Goal: Feedback & Contribution: Contribute content

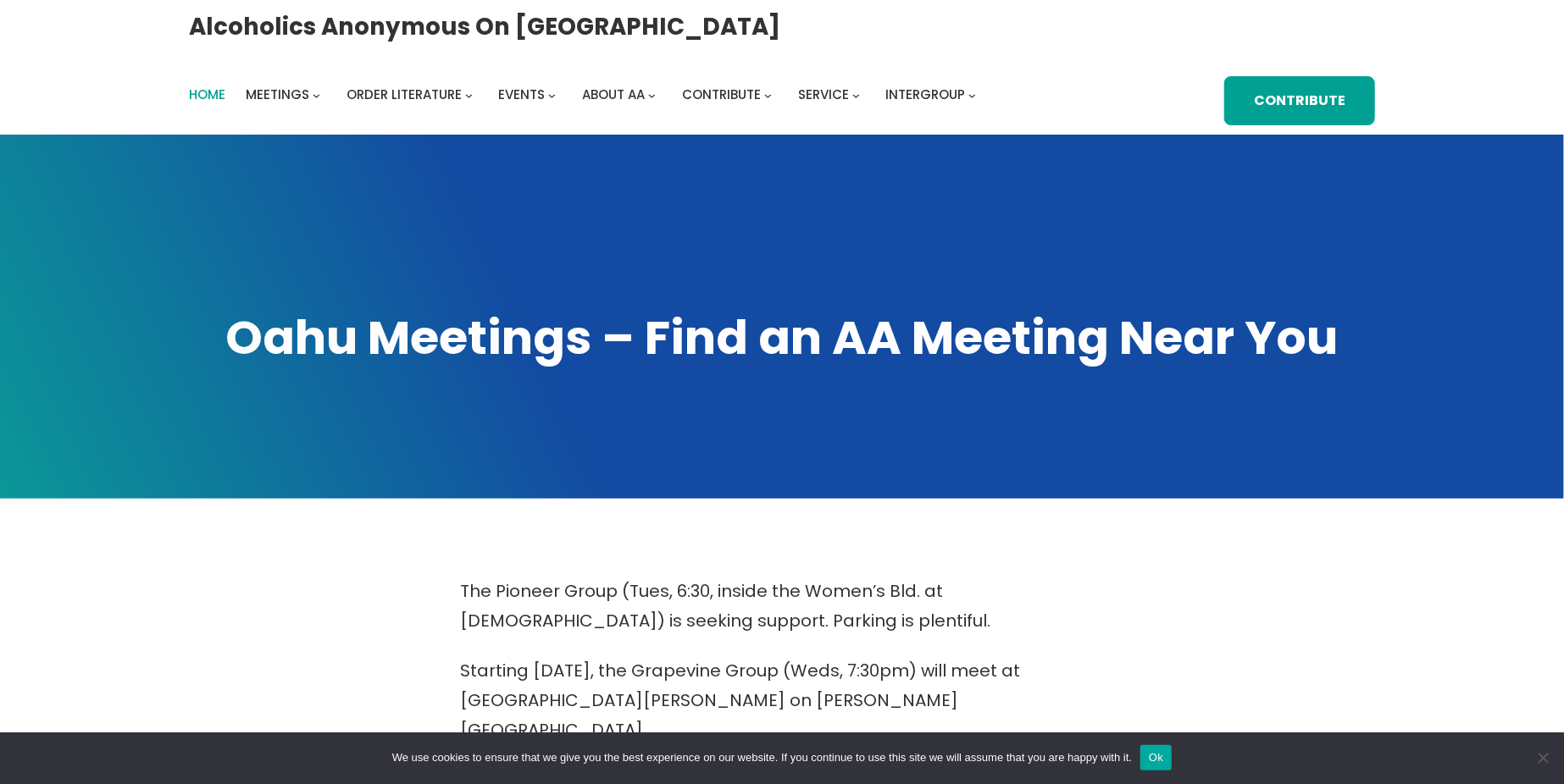
click at [212, 87] on span "Home" at bounding box center [207, 94] width 37 height 17
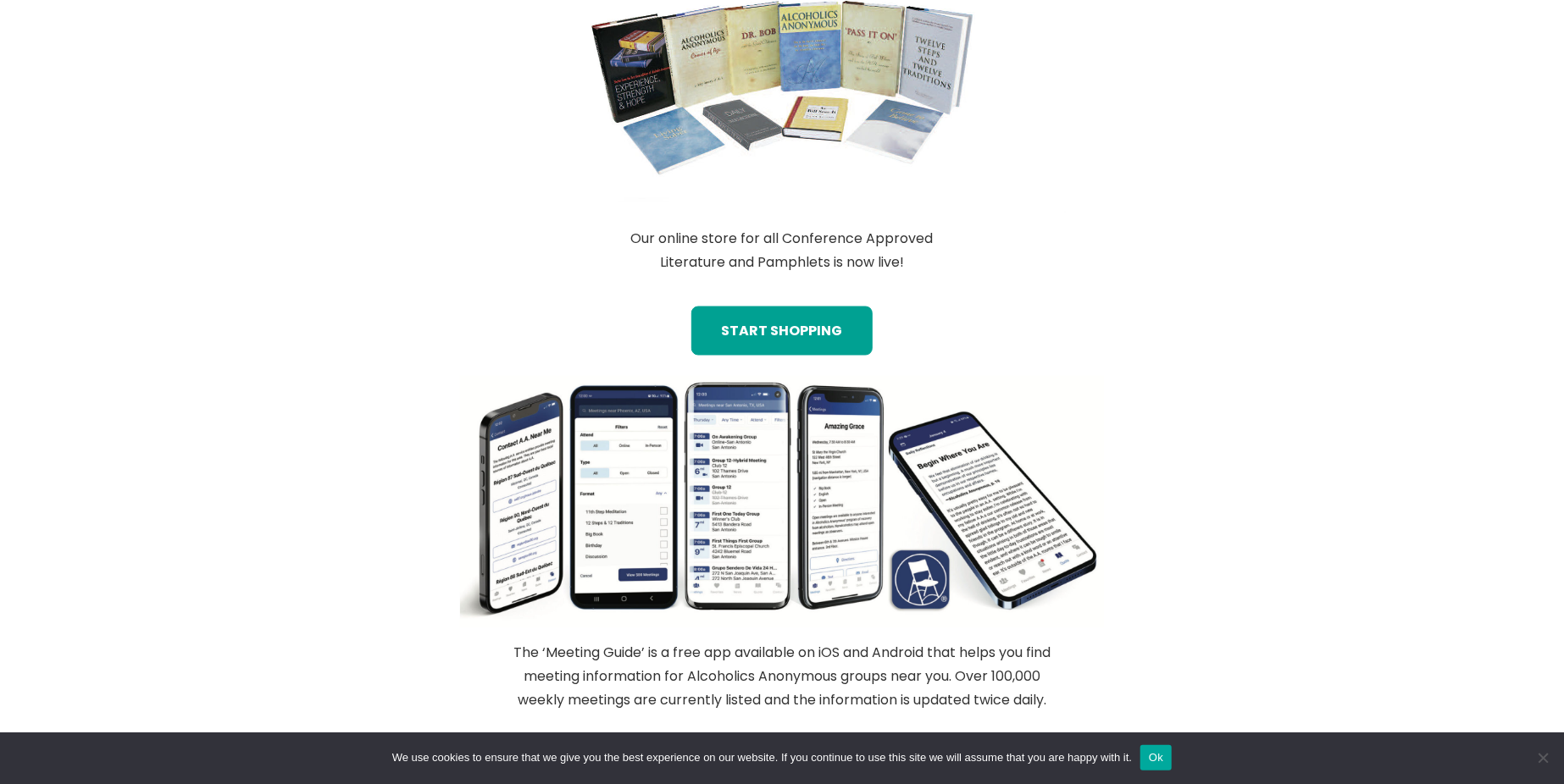
scroll to position [1468, 0]
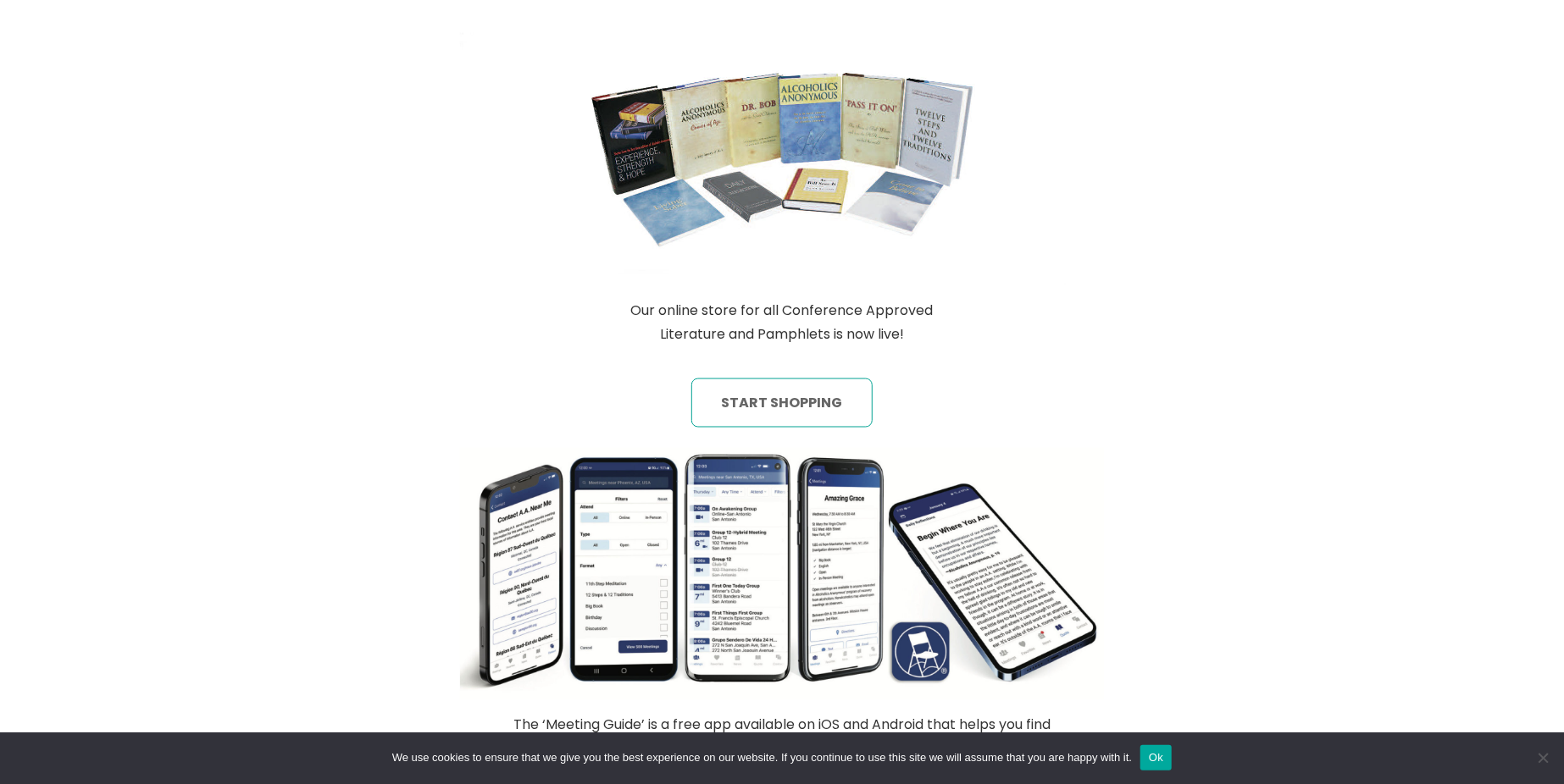
click at [809, 414] on link "start shopping" at bounding box center [781, 403] width 180 height 49
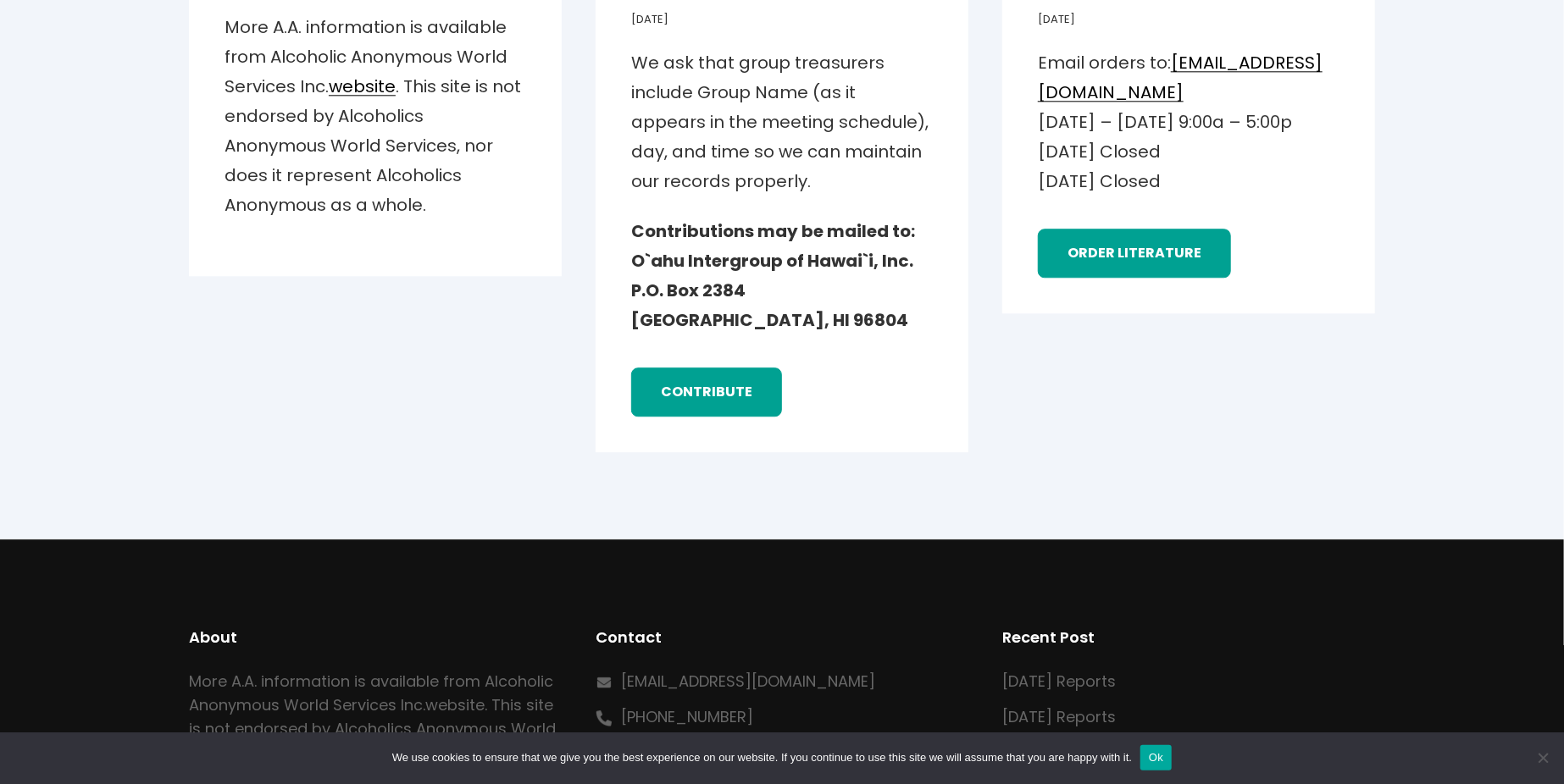
scroll to position [2597, 0]
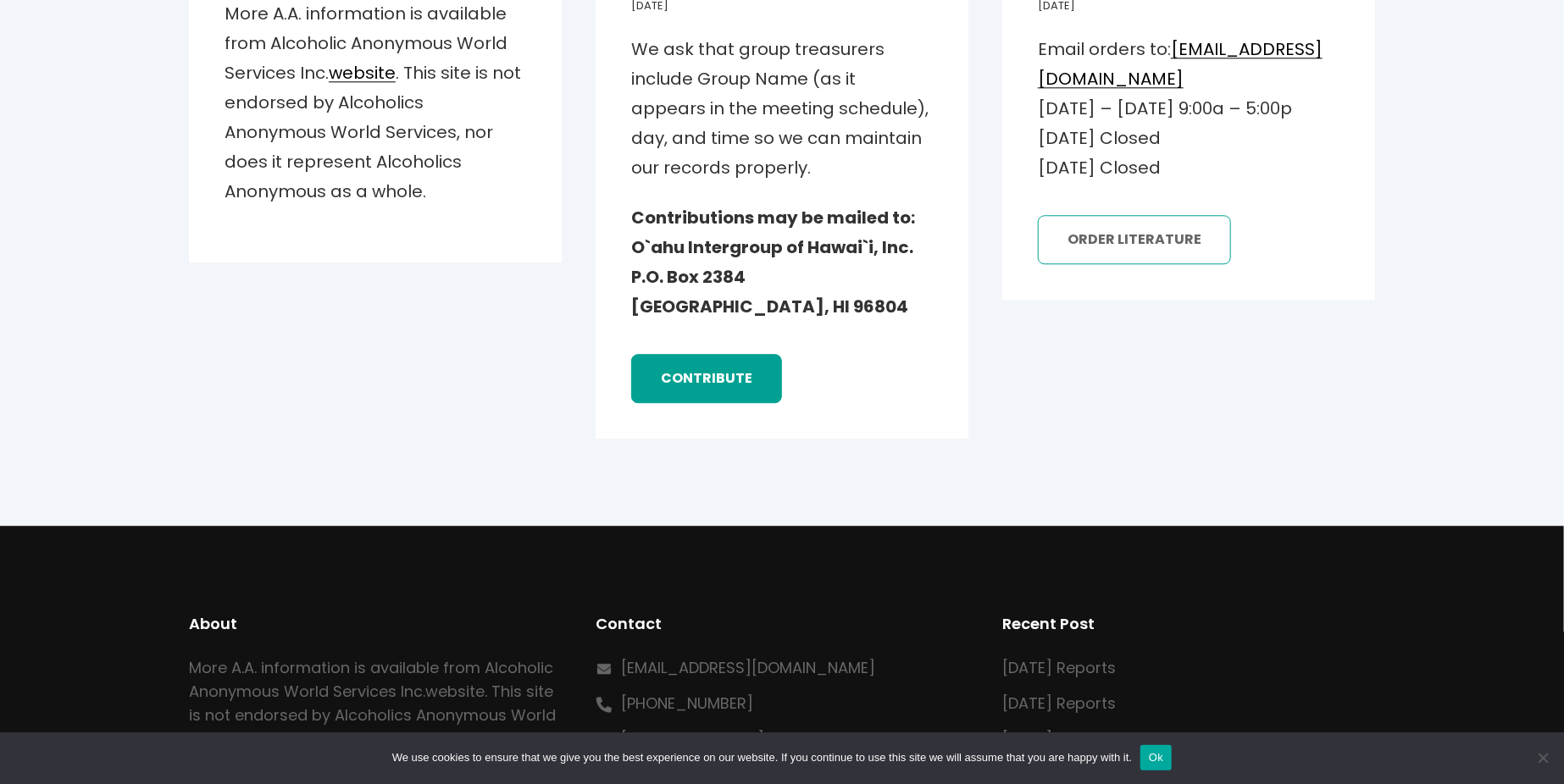
click at [1139, 265] on link "order literature" at bounding box center [1134, 239] width 193 height 49
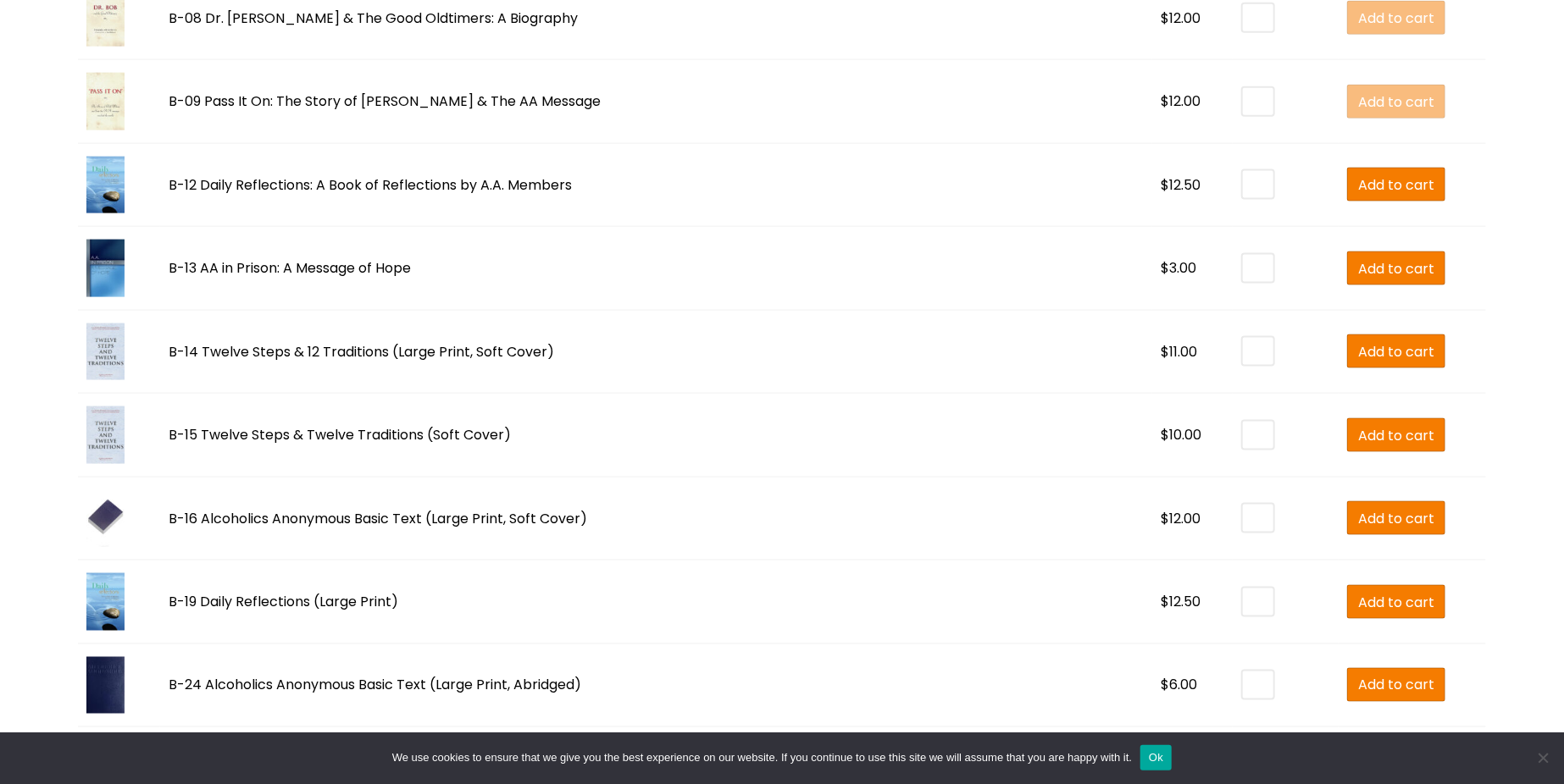
scroll to position [1468, 0]
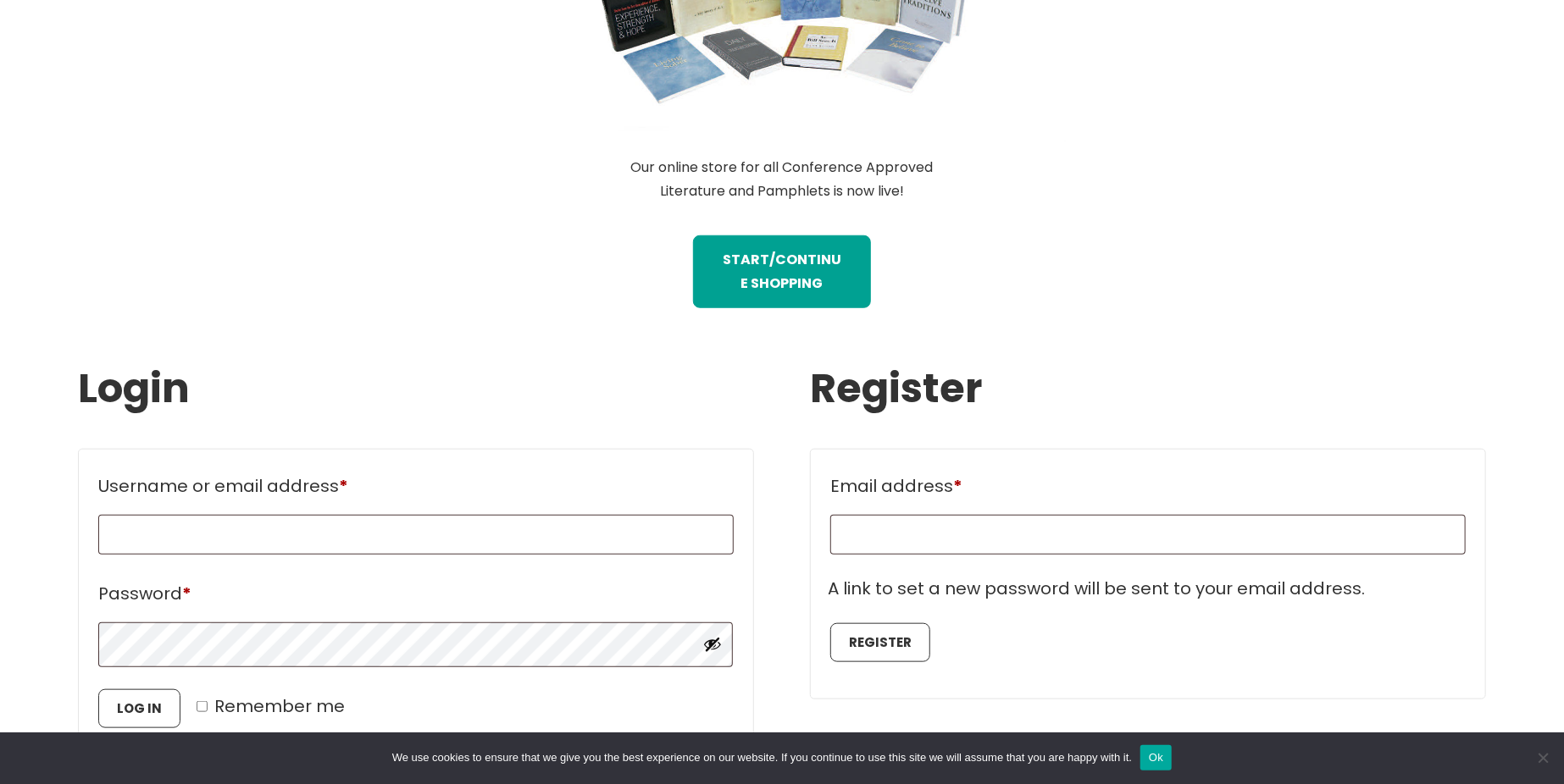
scroll to position [678, 0]
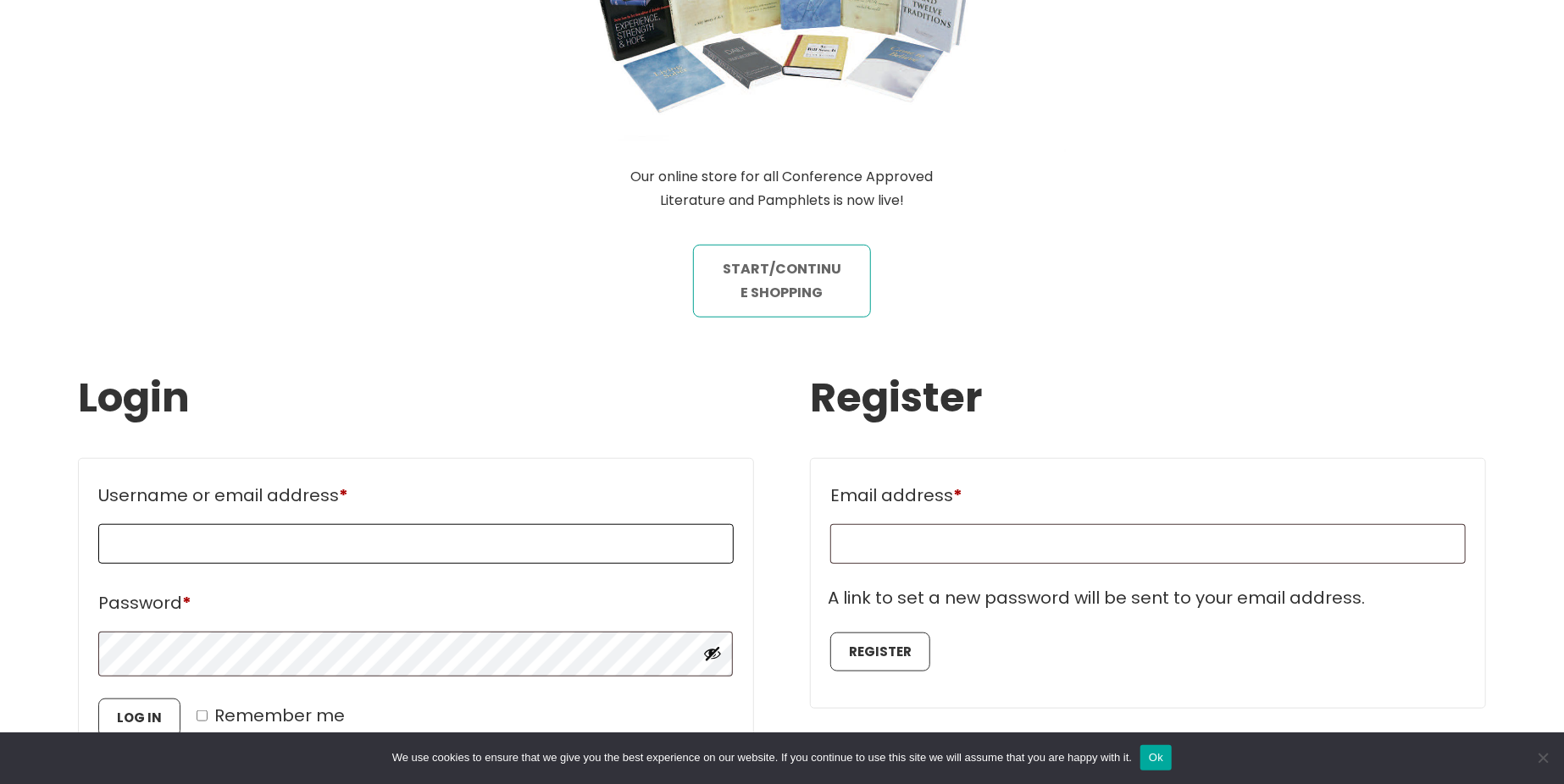
type input "*******"
click at [814, 288] on link "STart/continue shopping" at bounding box center [782, 281] width 178 height 73
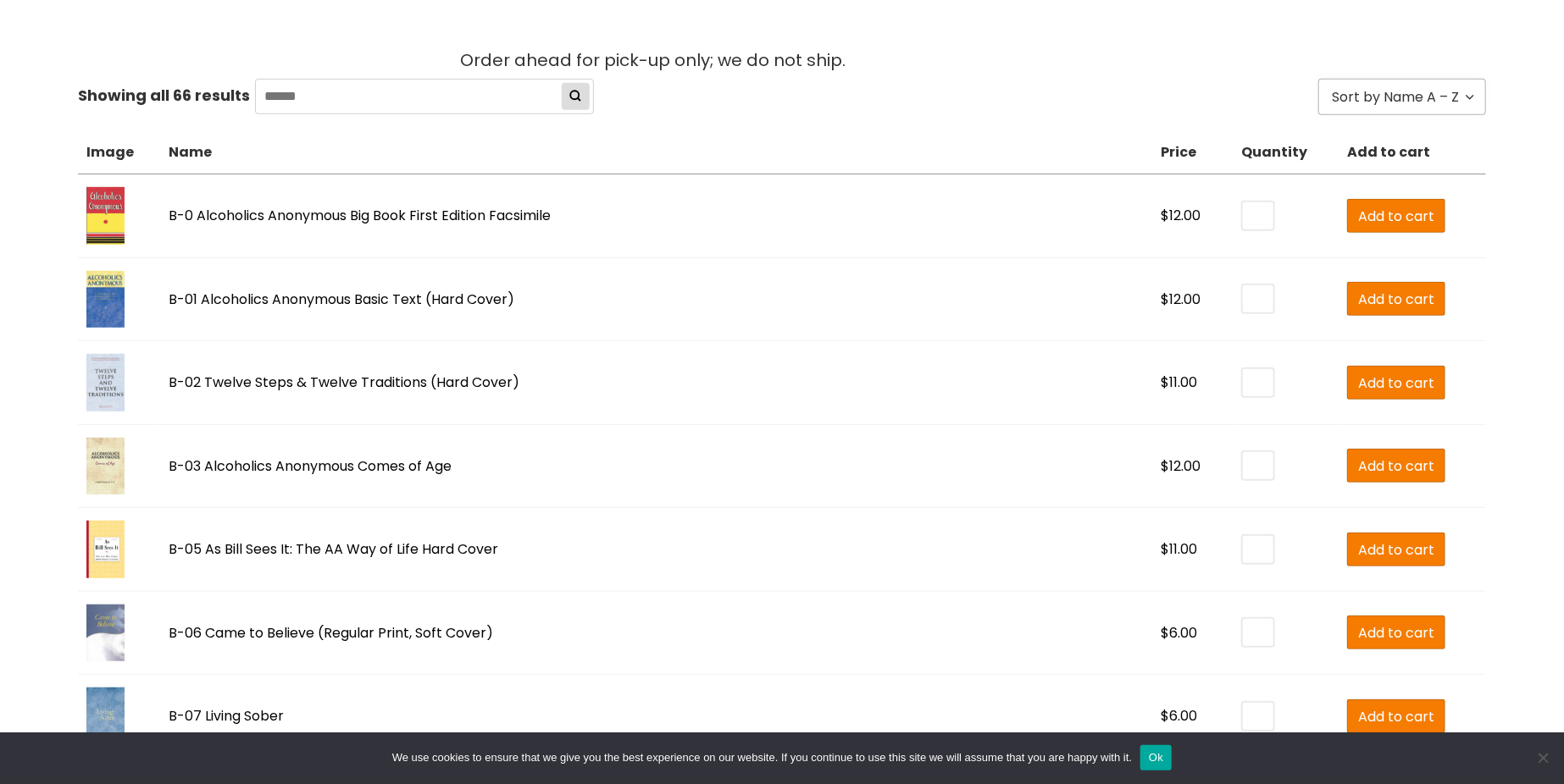
scroll to position [564, 0]
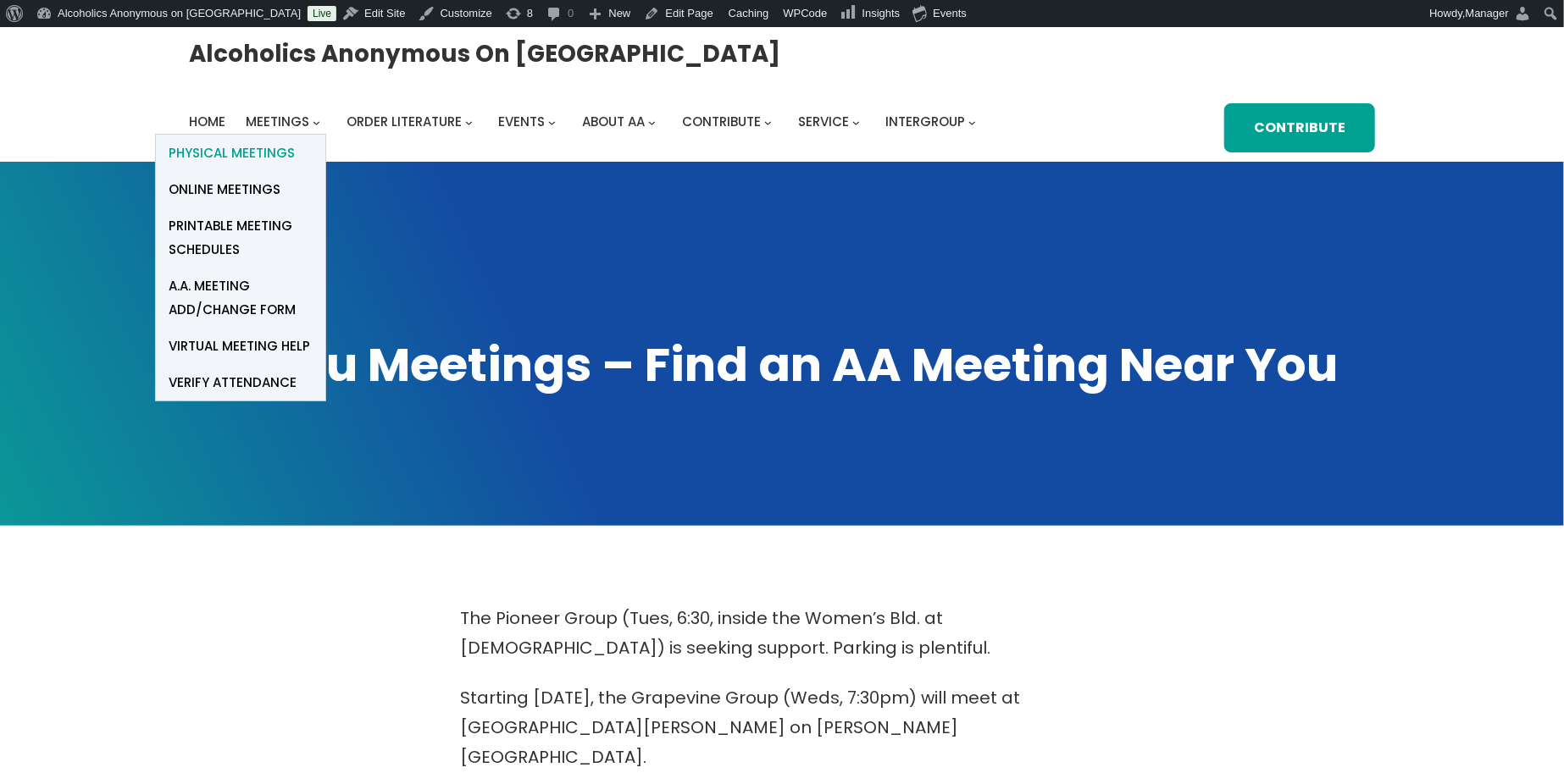
scroll to position [27, 0]
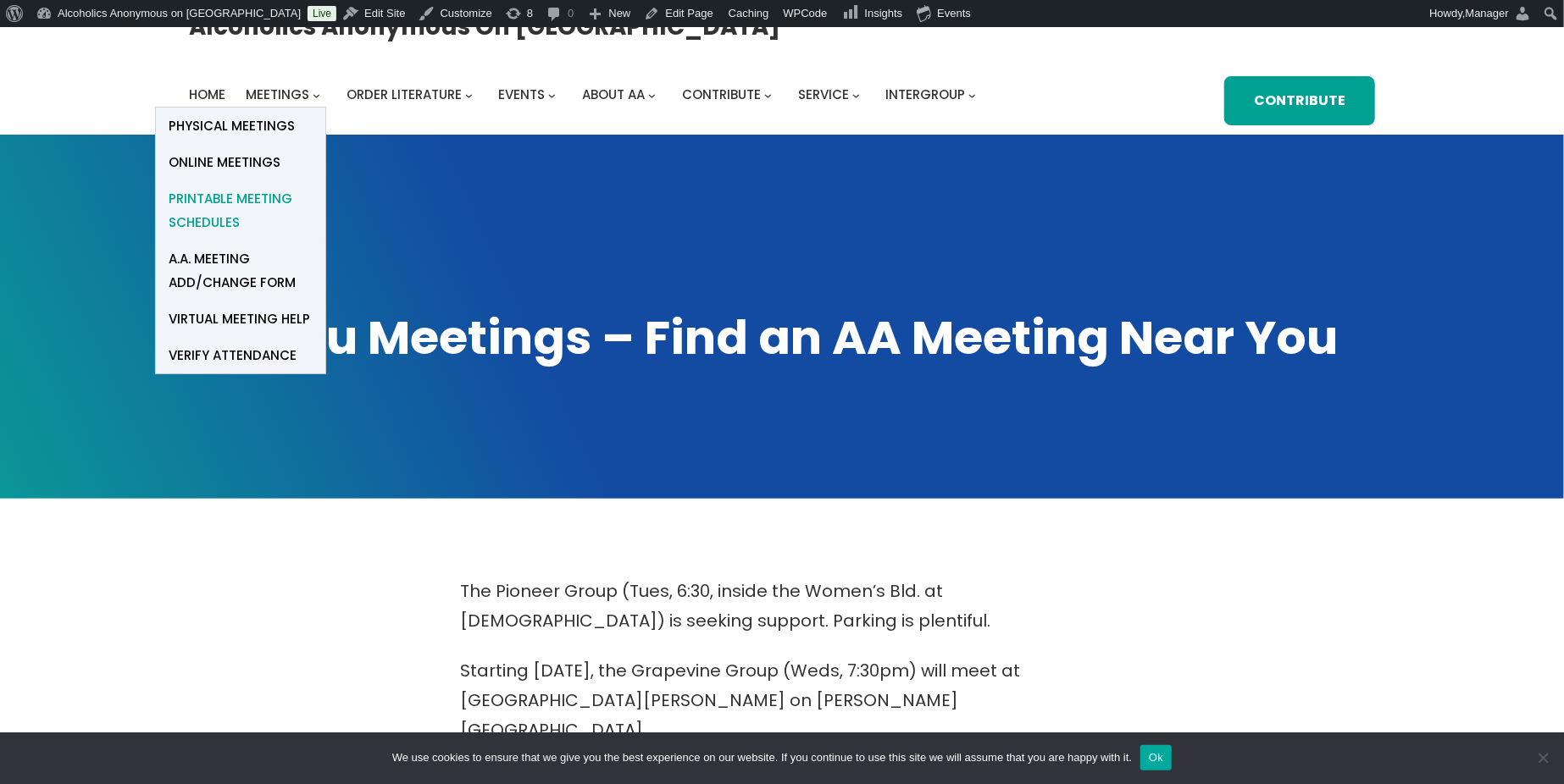
click at [247, 198] on span "Printable Meeting Schedules" at bounding box center [240, 211] width 144 height 48
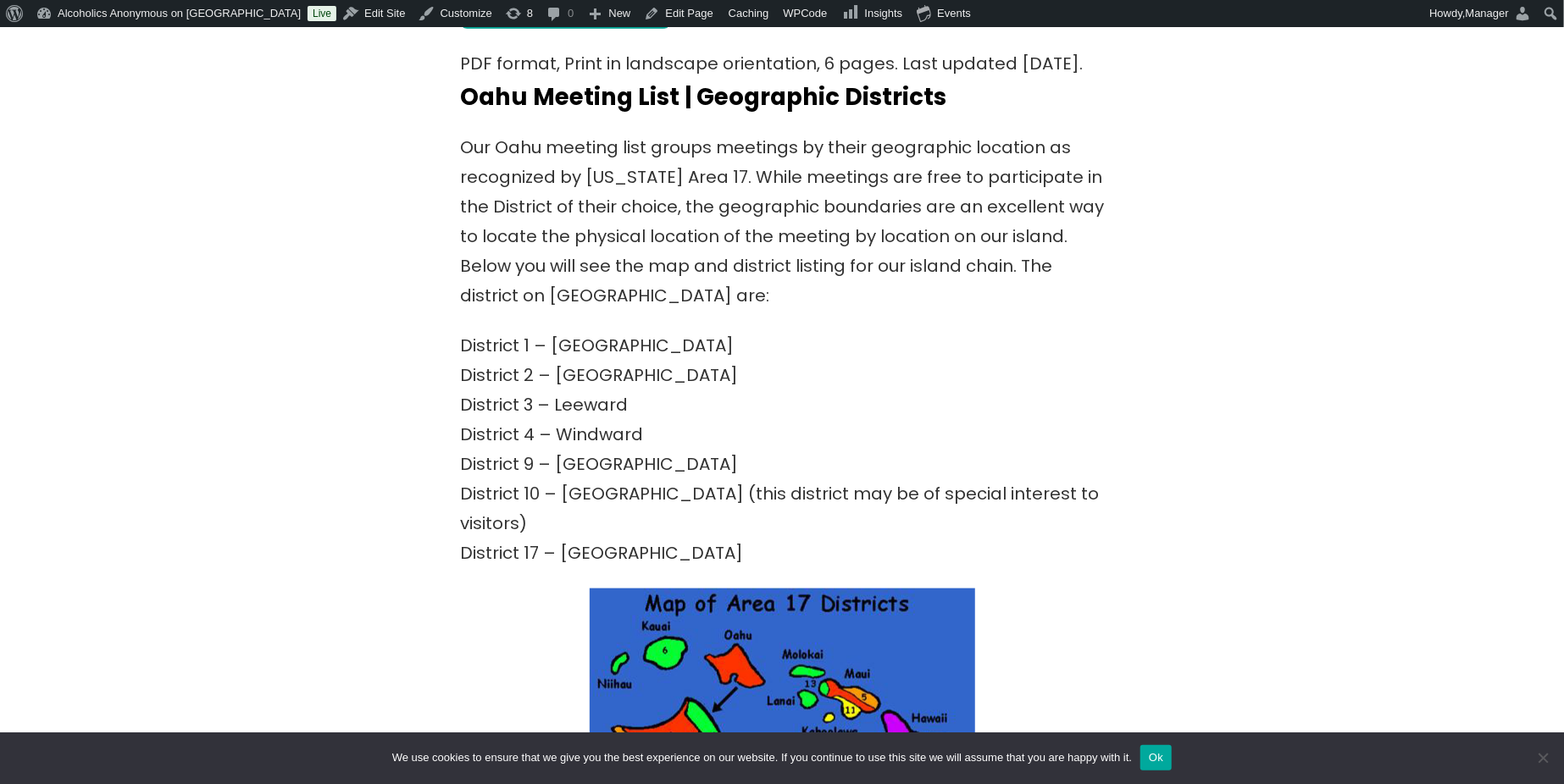
scroll to position [678, 0]
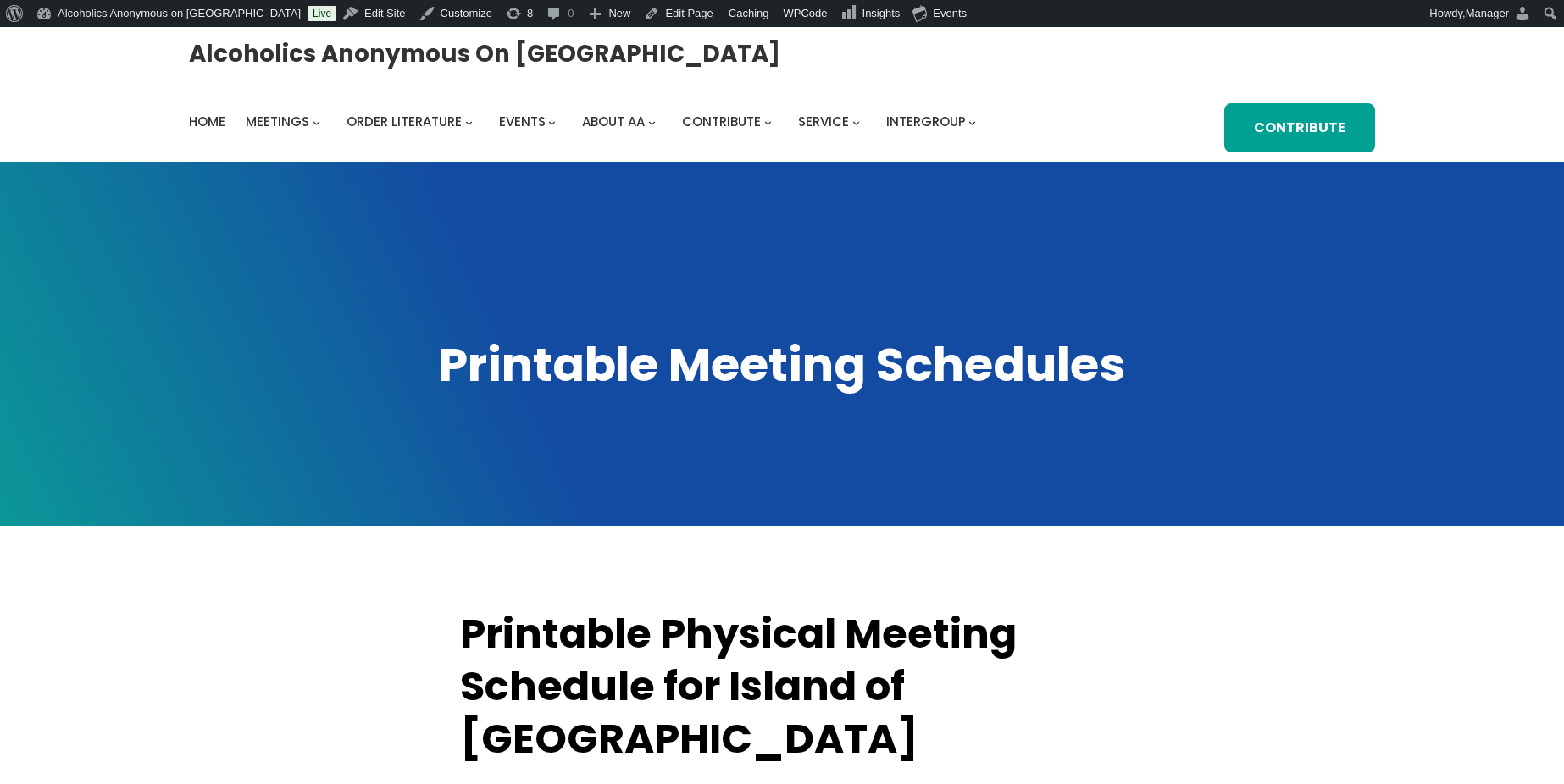
scroll to position [678, 0]
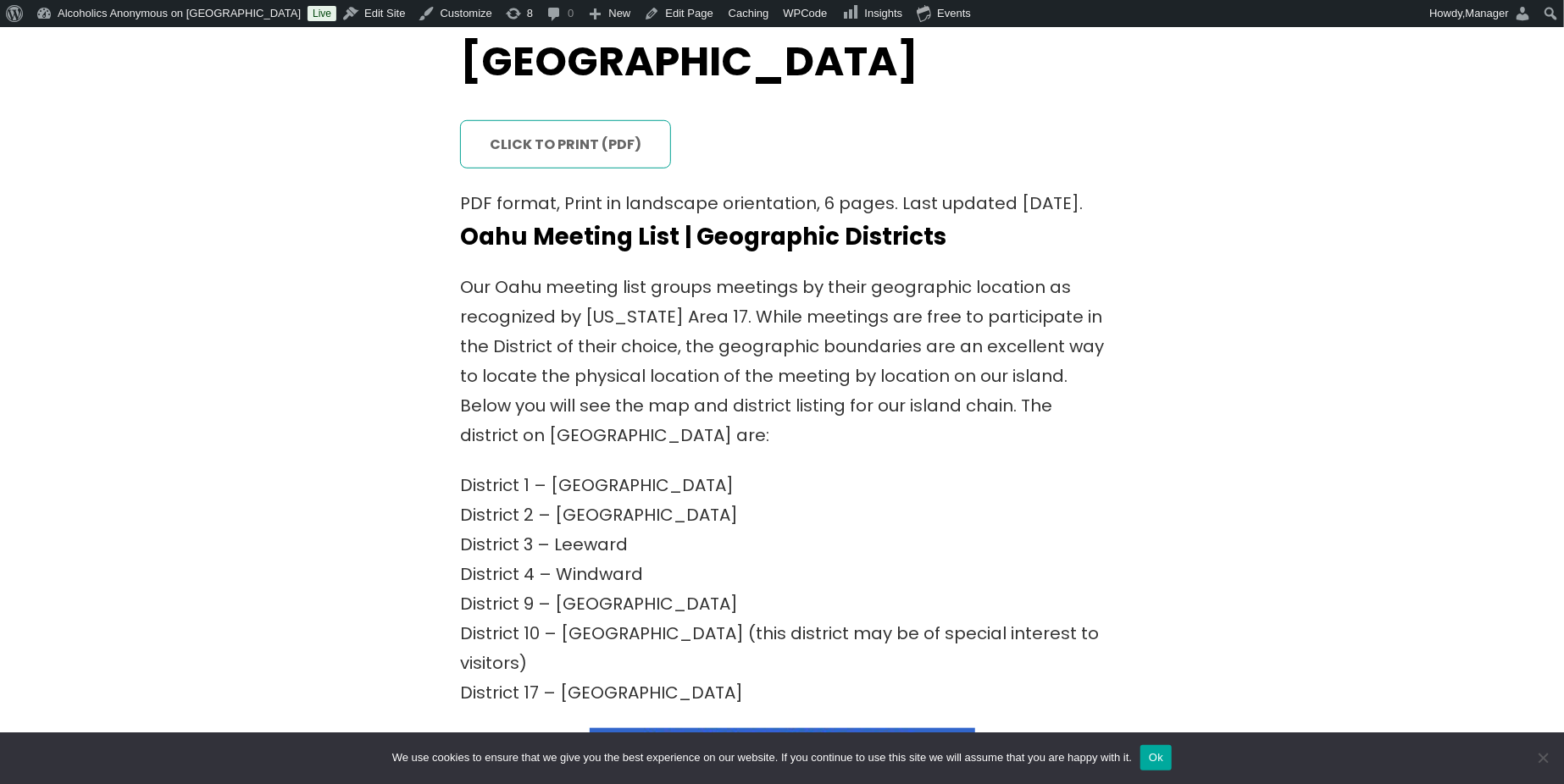
click at [536, 120] on link "click to print (PDF)" at bounding box center [566, 144] width 211 height 49
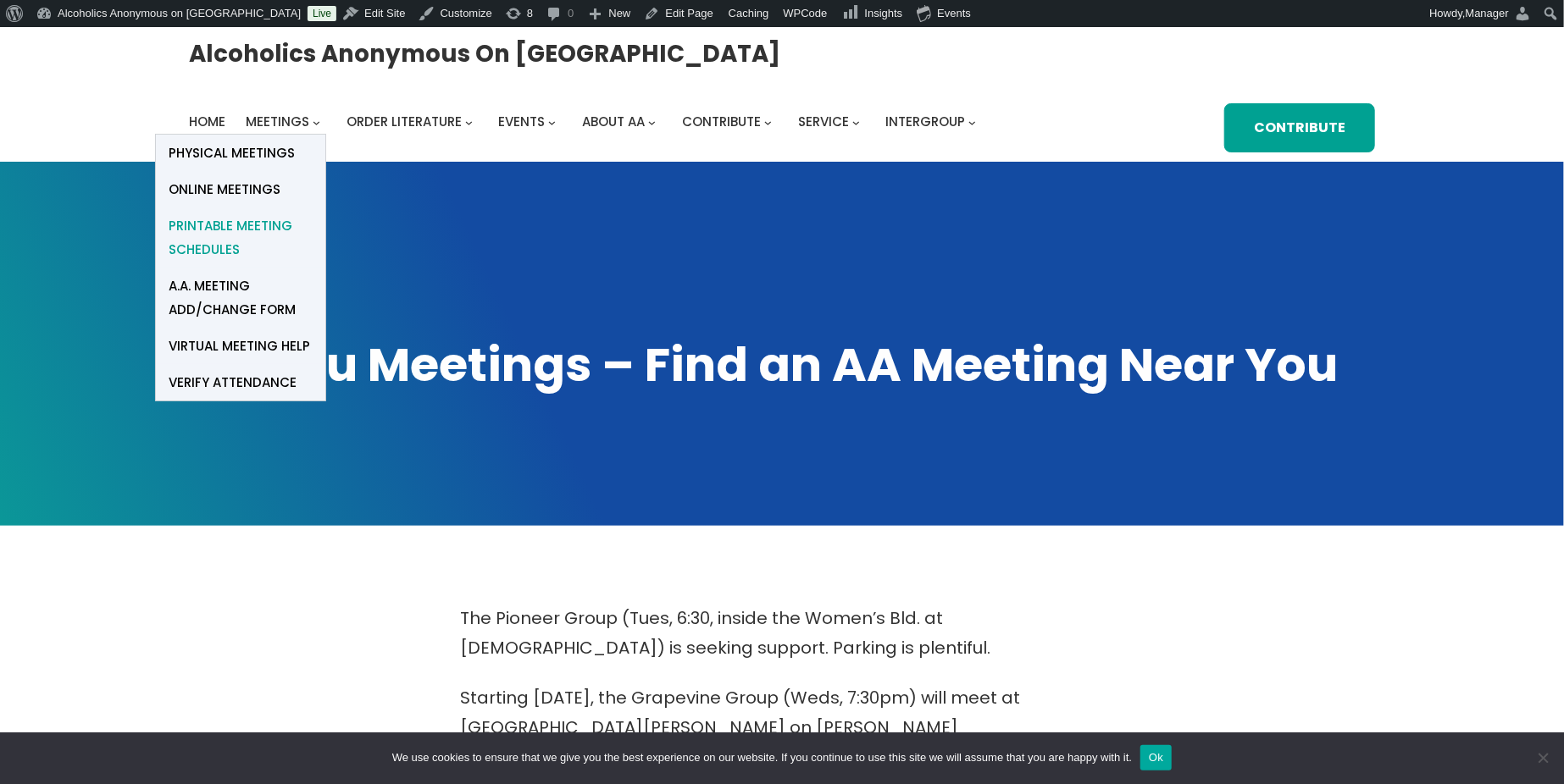
click at [223, 229] on span "Printable Meeting Schedules" at bounding box center [240, 238] width 144 height 48
click at [221, 229] on span "Printable Meeting Schedules" at bounding box center [240, 238] width 144 height 48
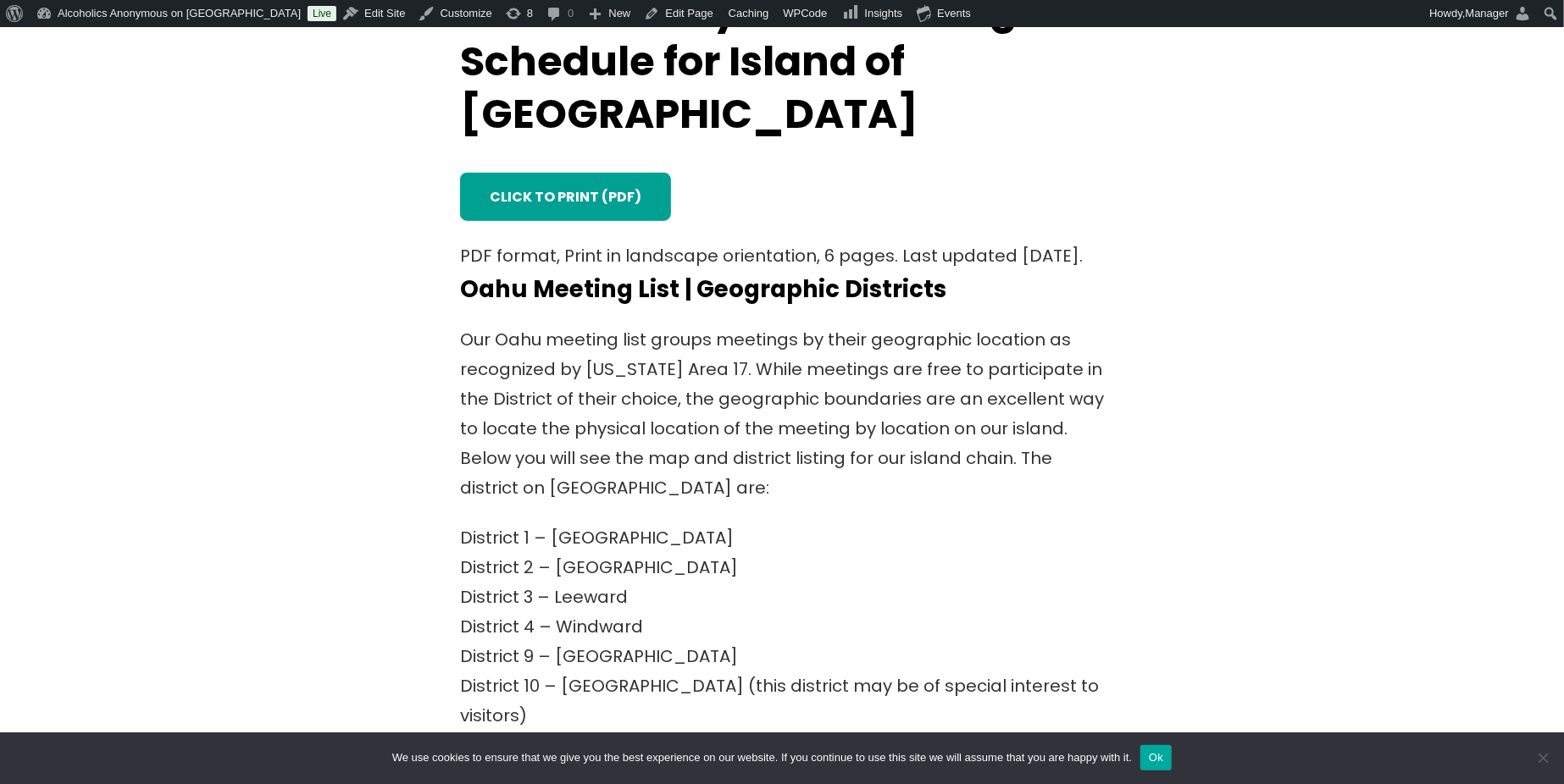
scroll to position [678, 0]
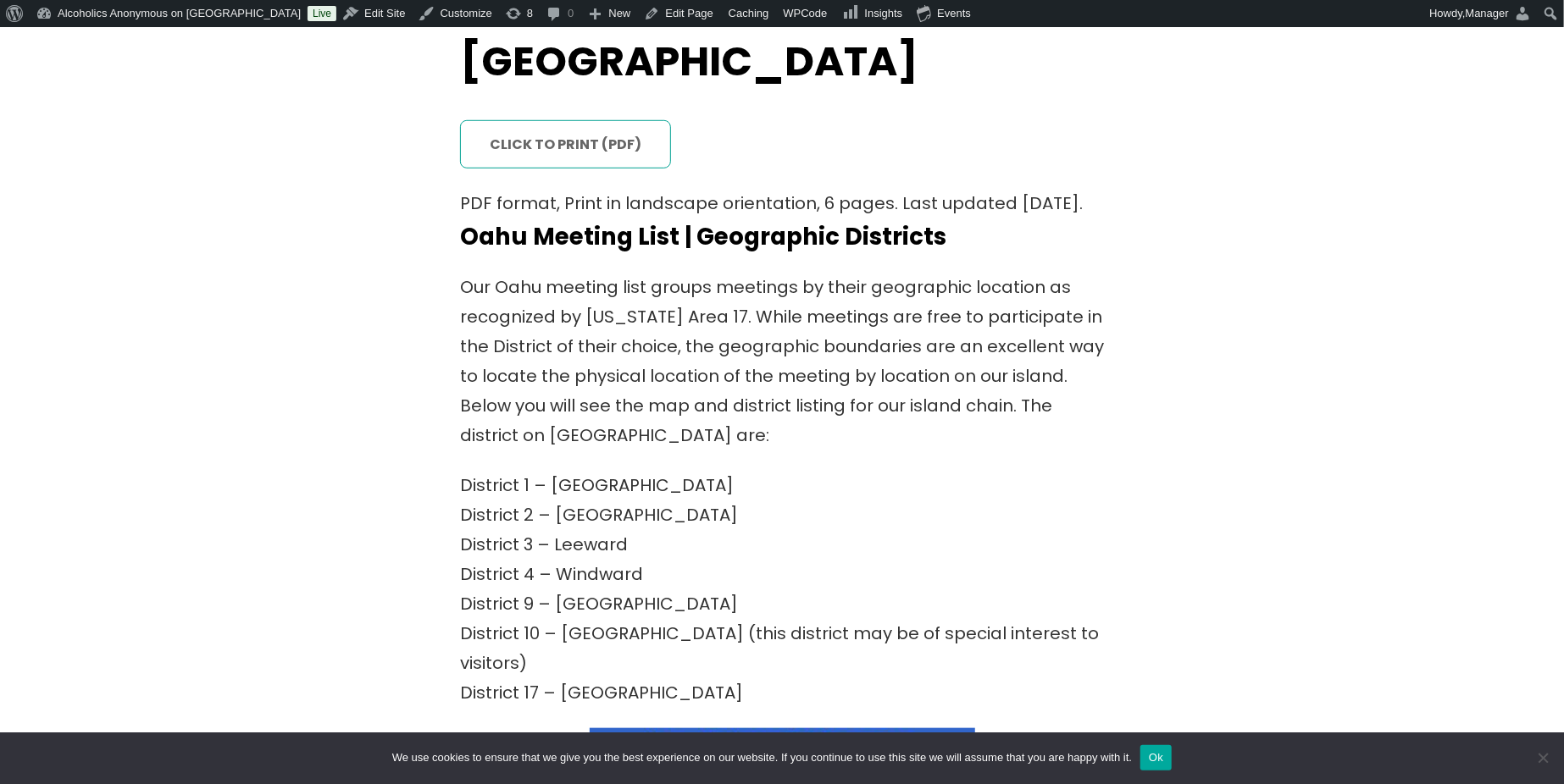
click at [561, 120] on link "click to print (PDF)" at bounding box center [566, 144] width 211 height 49
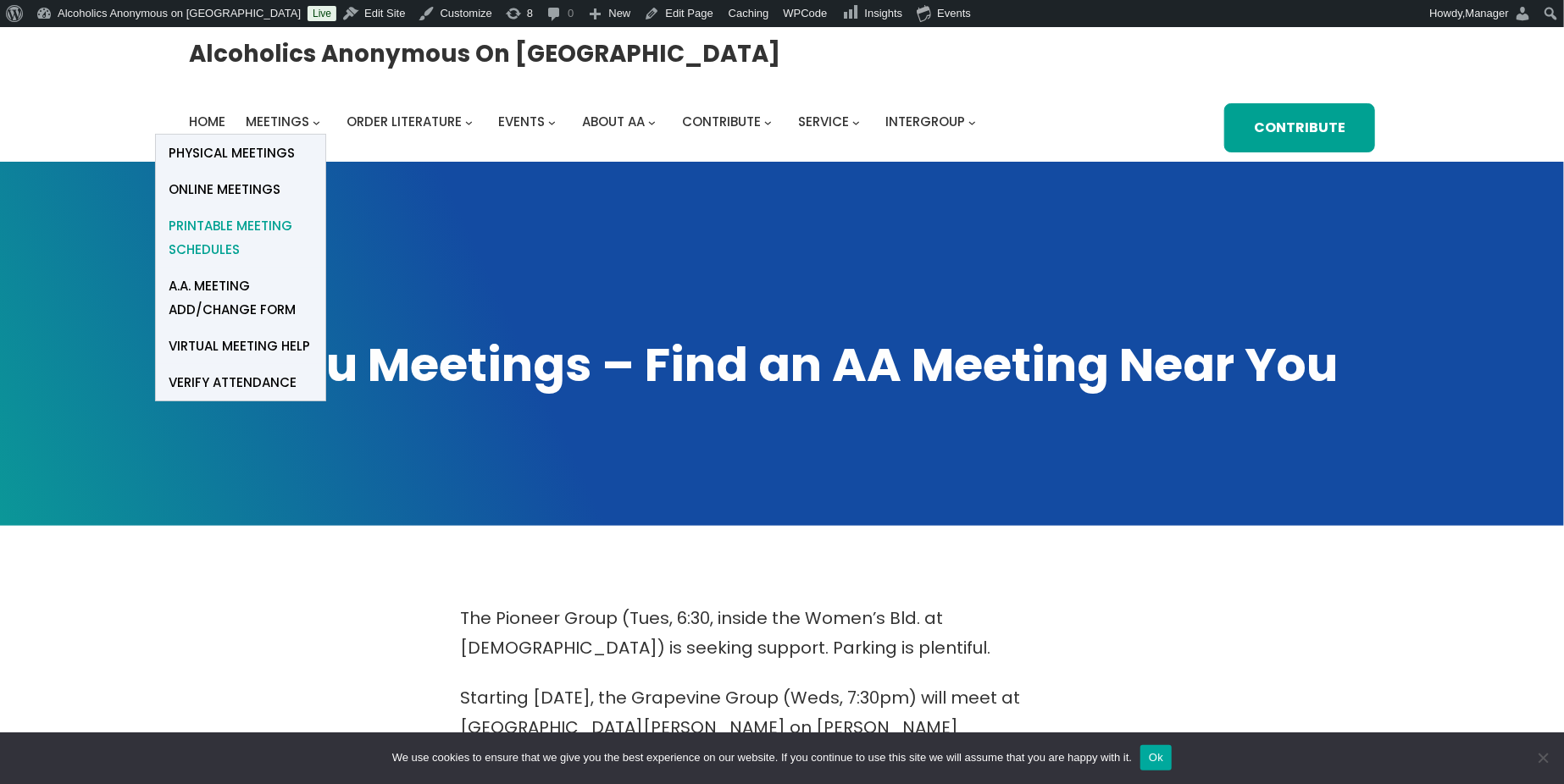
click at [218, 224] on span "Printable Meeting Schedules" at bounding box center [240, 238] width 144 height 48
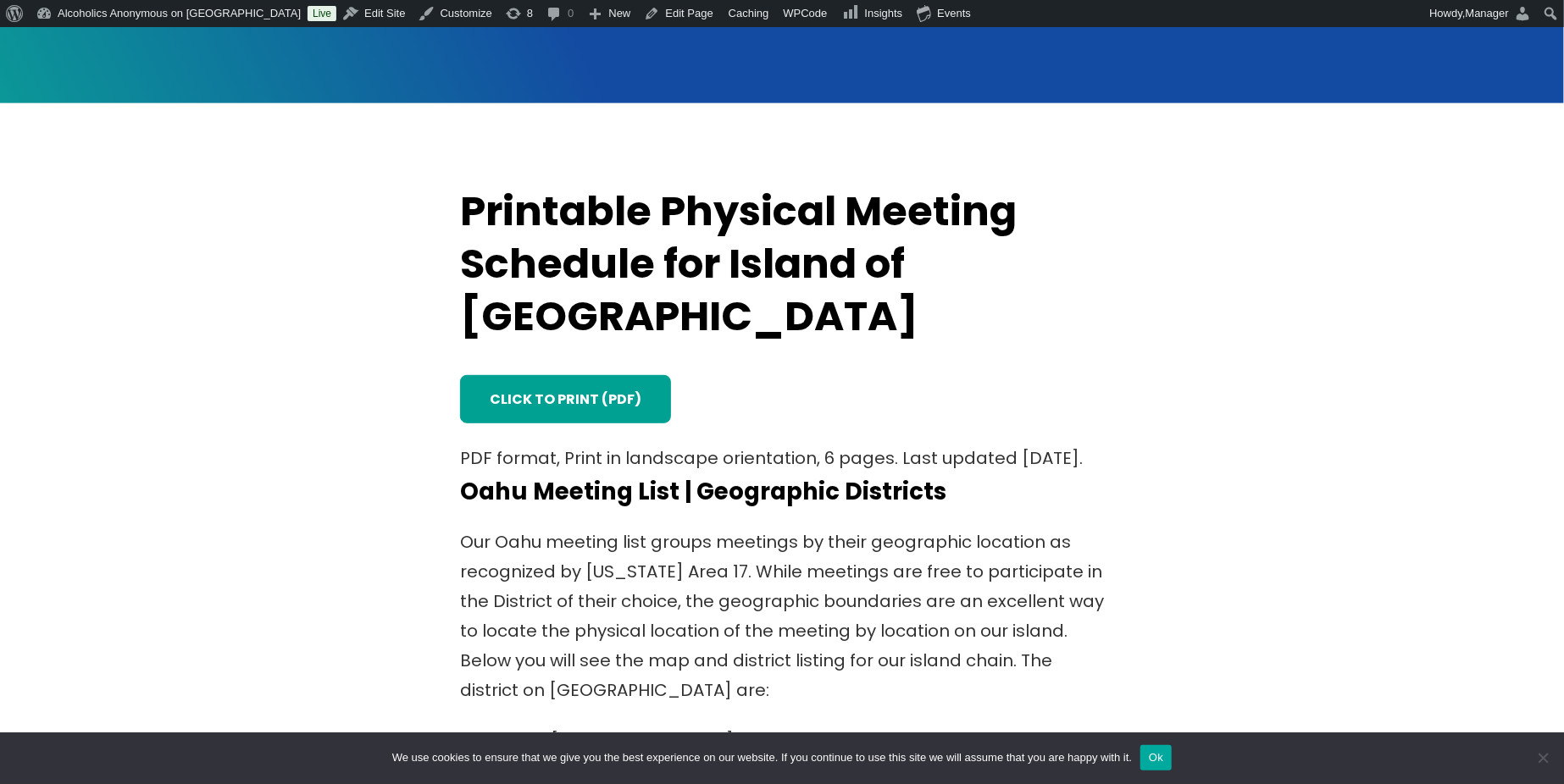
scroll to position [452, 0]
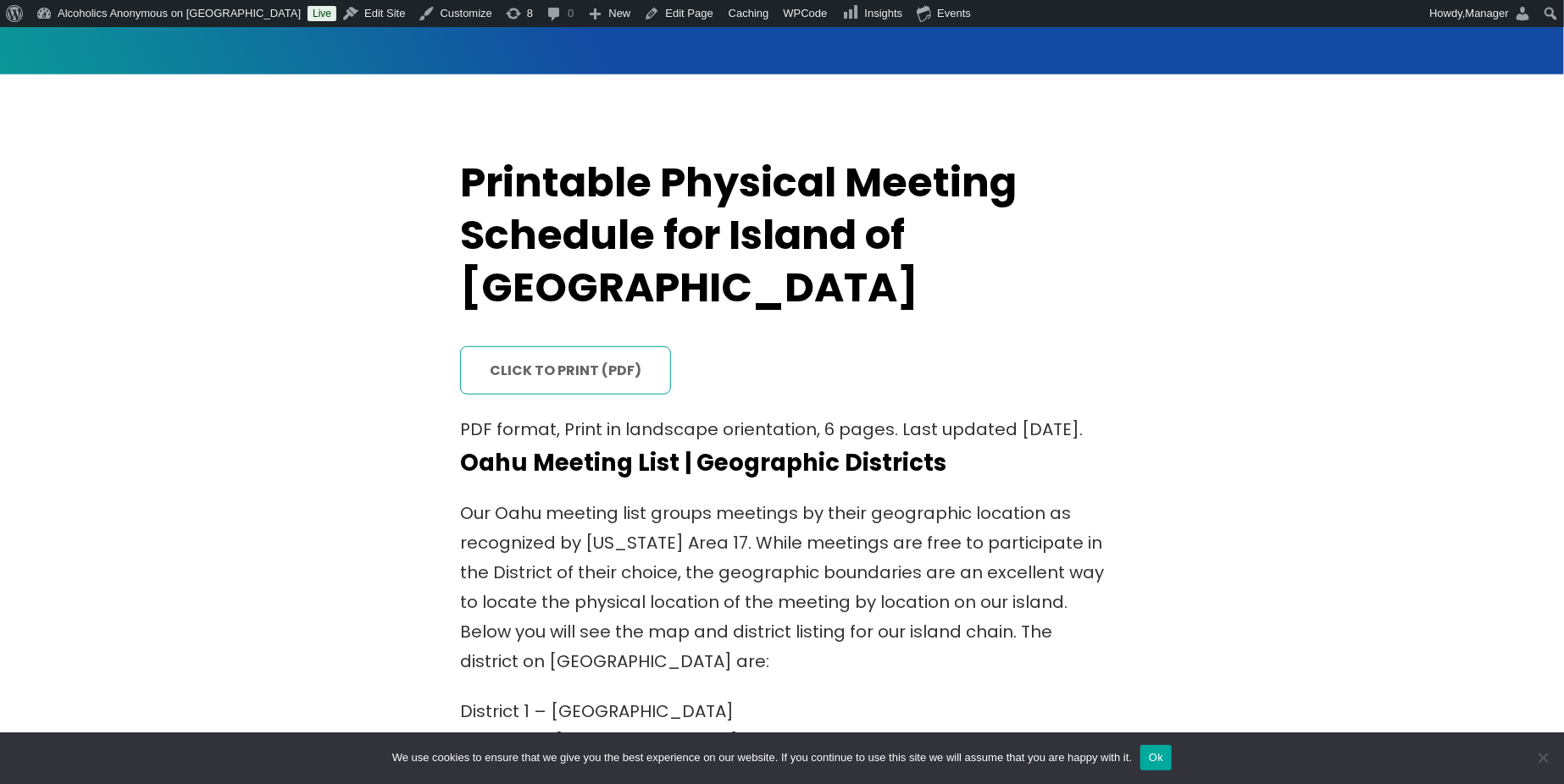
click at [567, 346] on link "click to print (PDF)" at bounding box center [566, 371] width 211 height 49
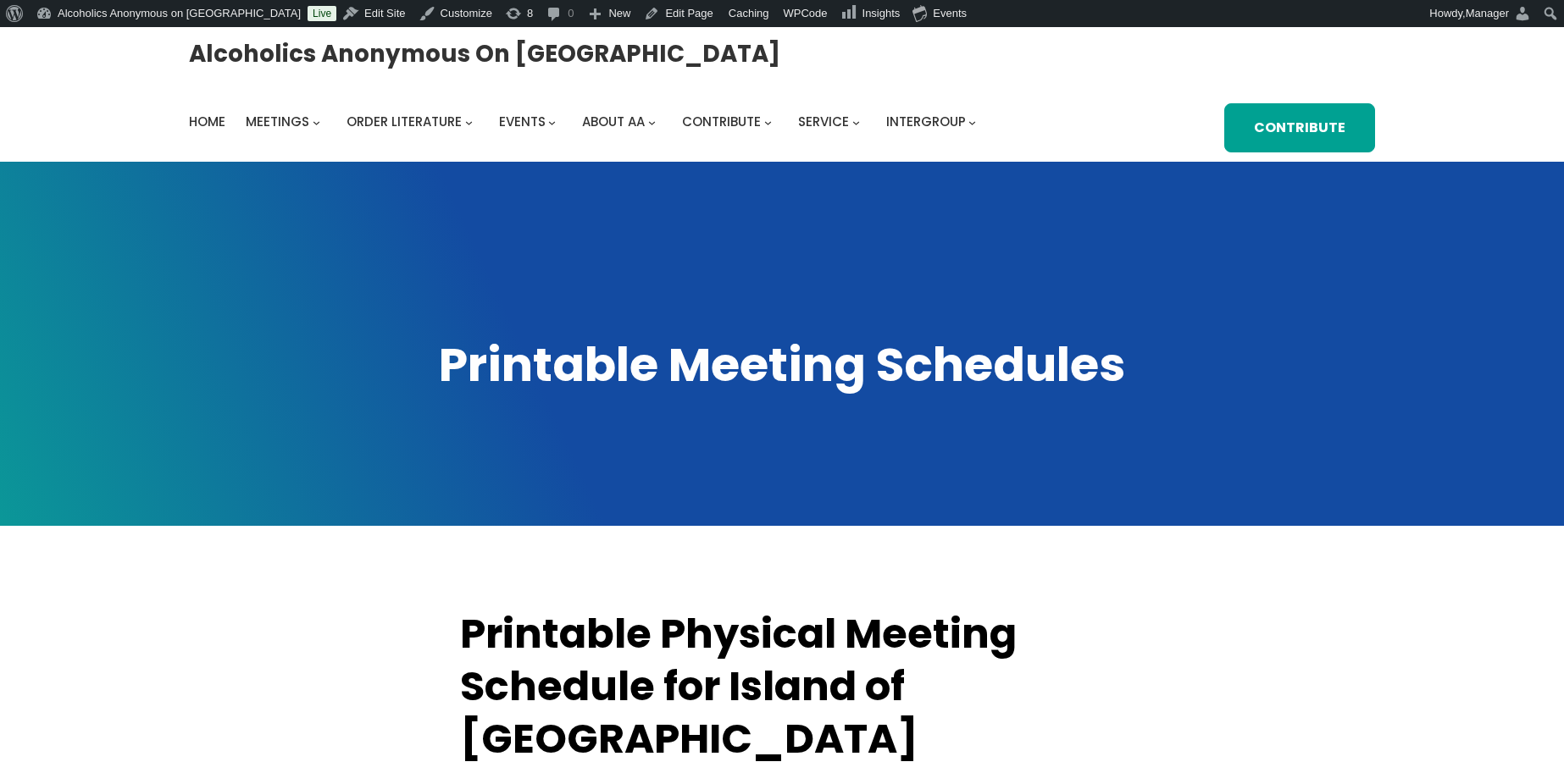
scroll to position [452, 0]
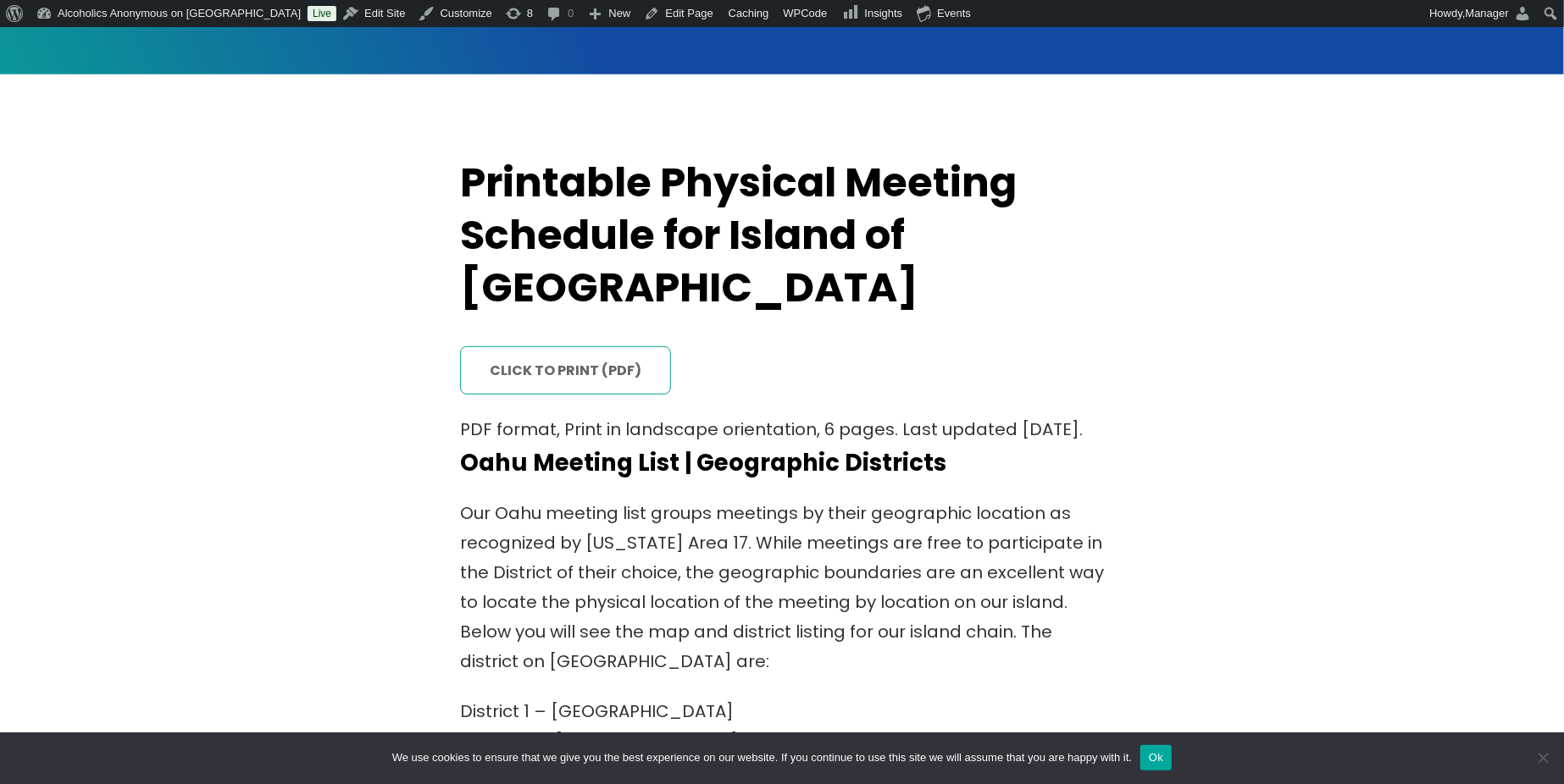
click at [562, 346] on link "click to print (PDF)" at bounding box center [566, 371] width 211 height 49
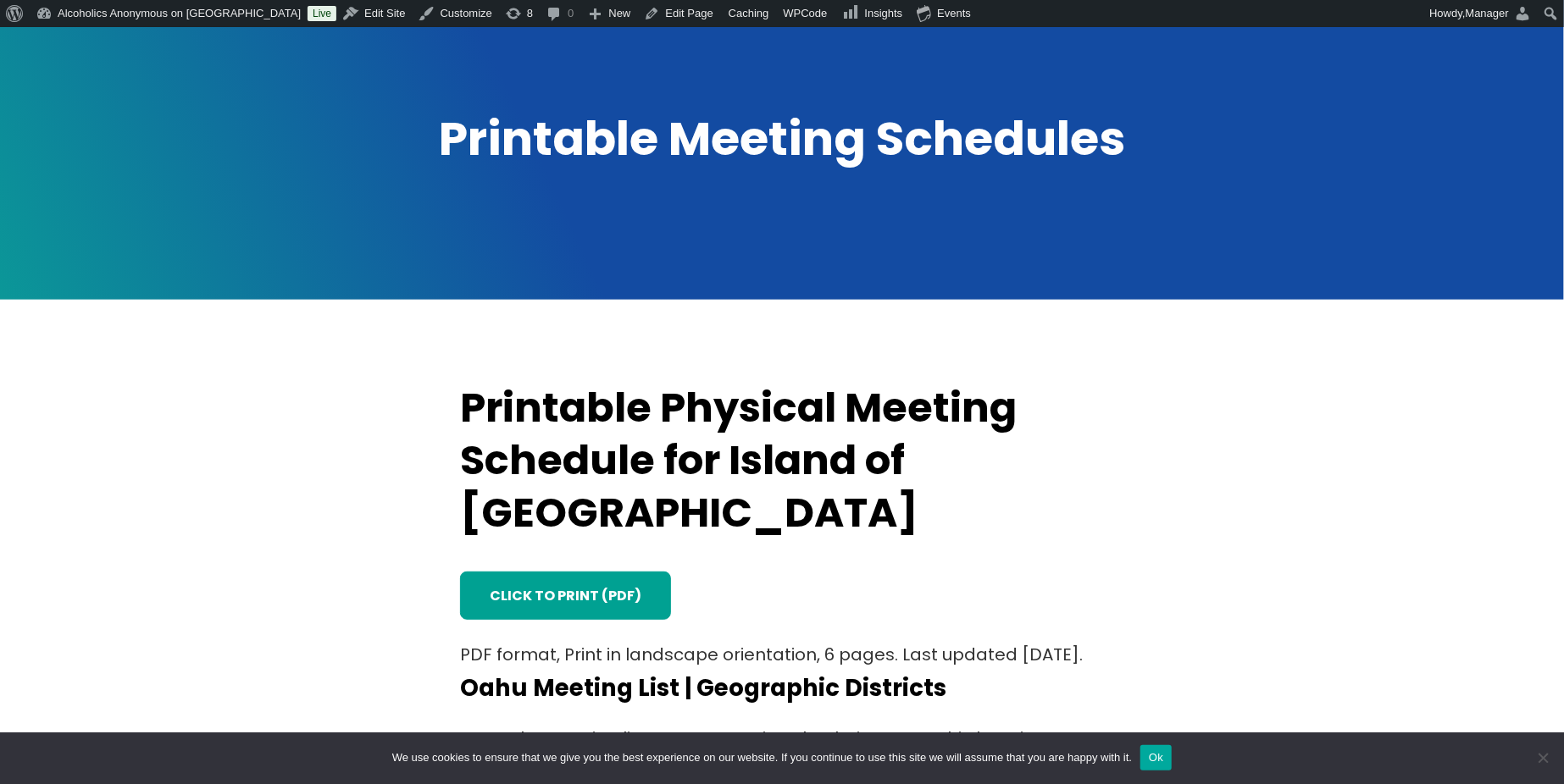
scroll to position [225, 0]
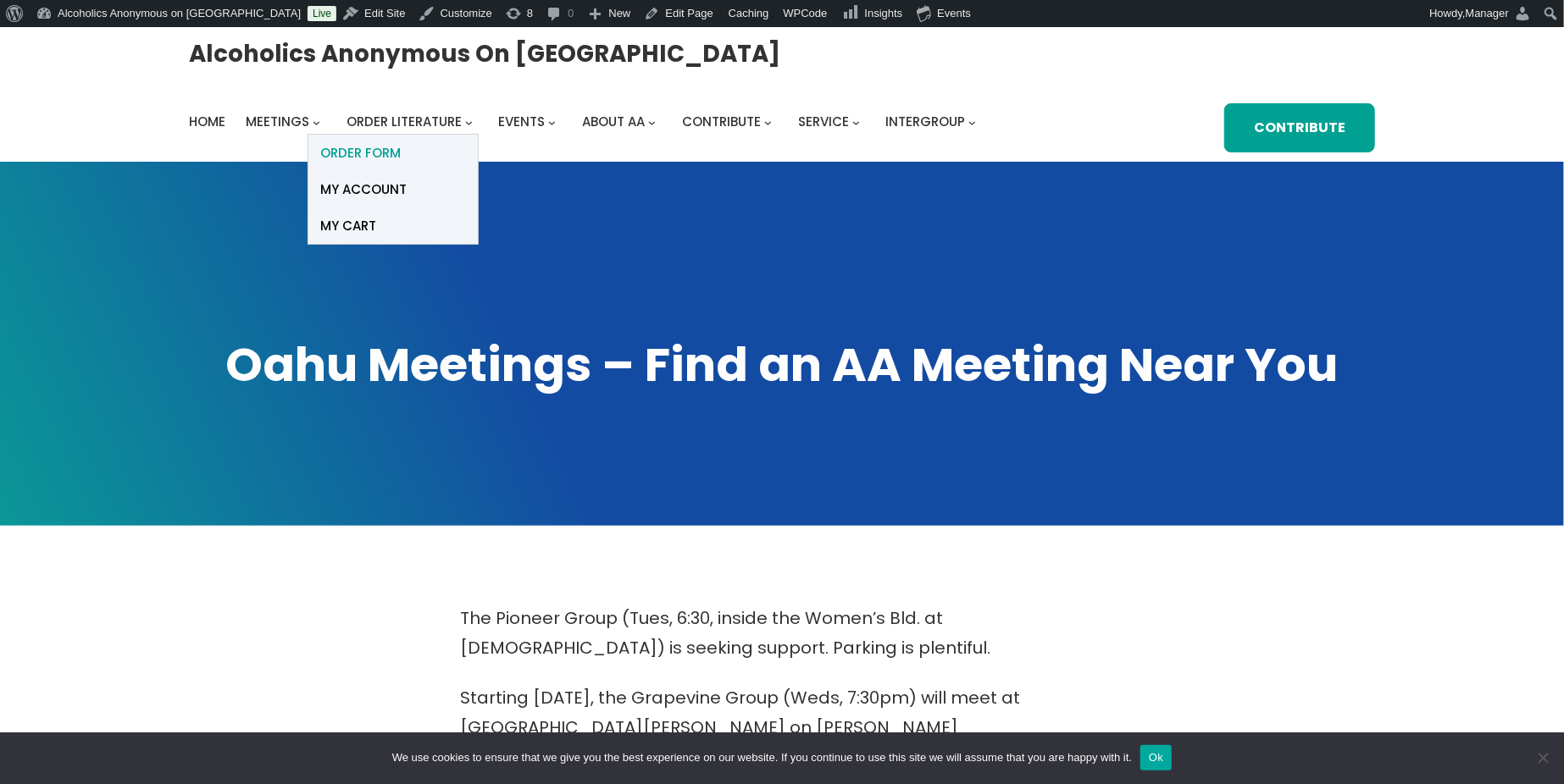
click at [371, 150] on span "ORDER FORM" at bounding box center [361, 153] width 80 height 23
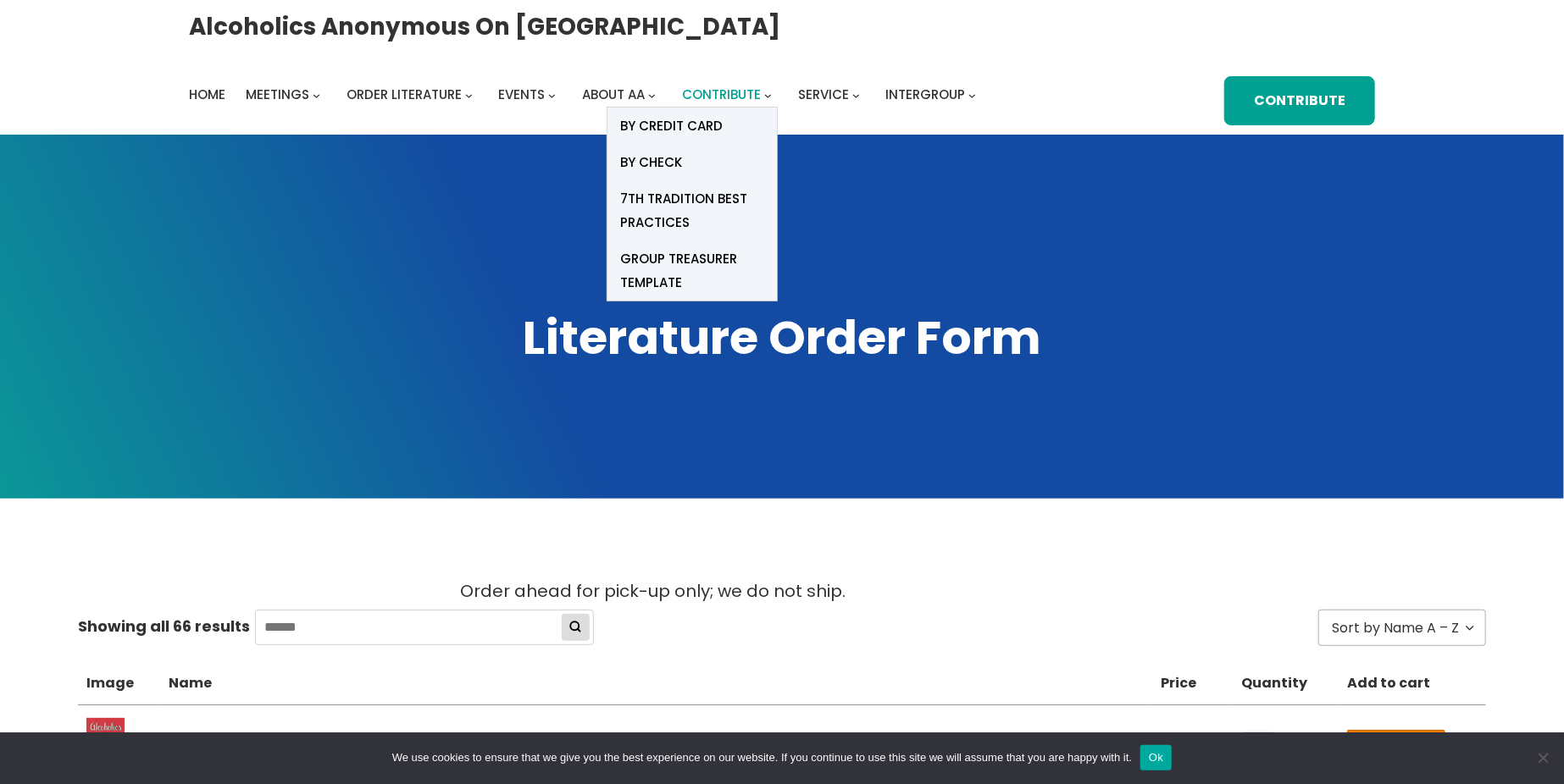
click at [742, 90] on span "Contribute" at bounding box center [722, 94] width 79 height 17
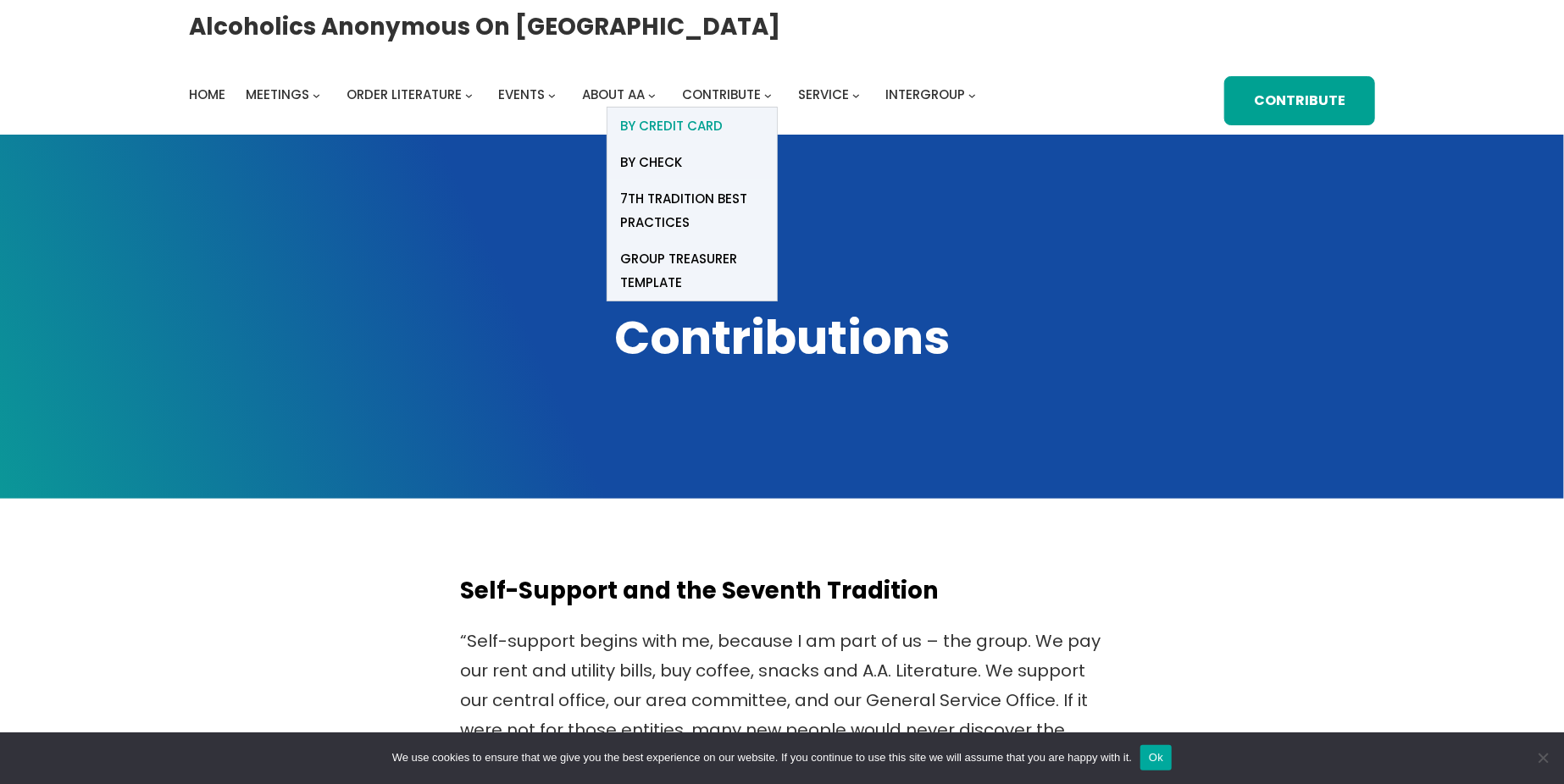
click at [682, 125] on span "BY Credit card" at bounding box center [672, 125] width 103 height 23
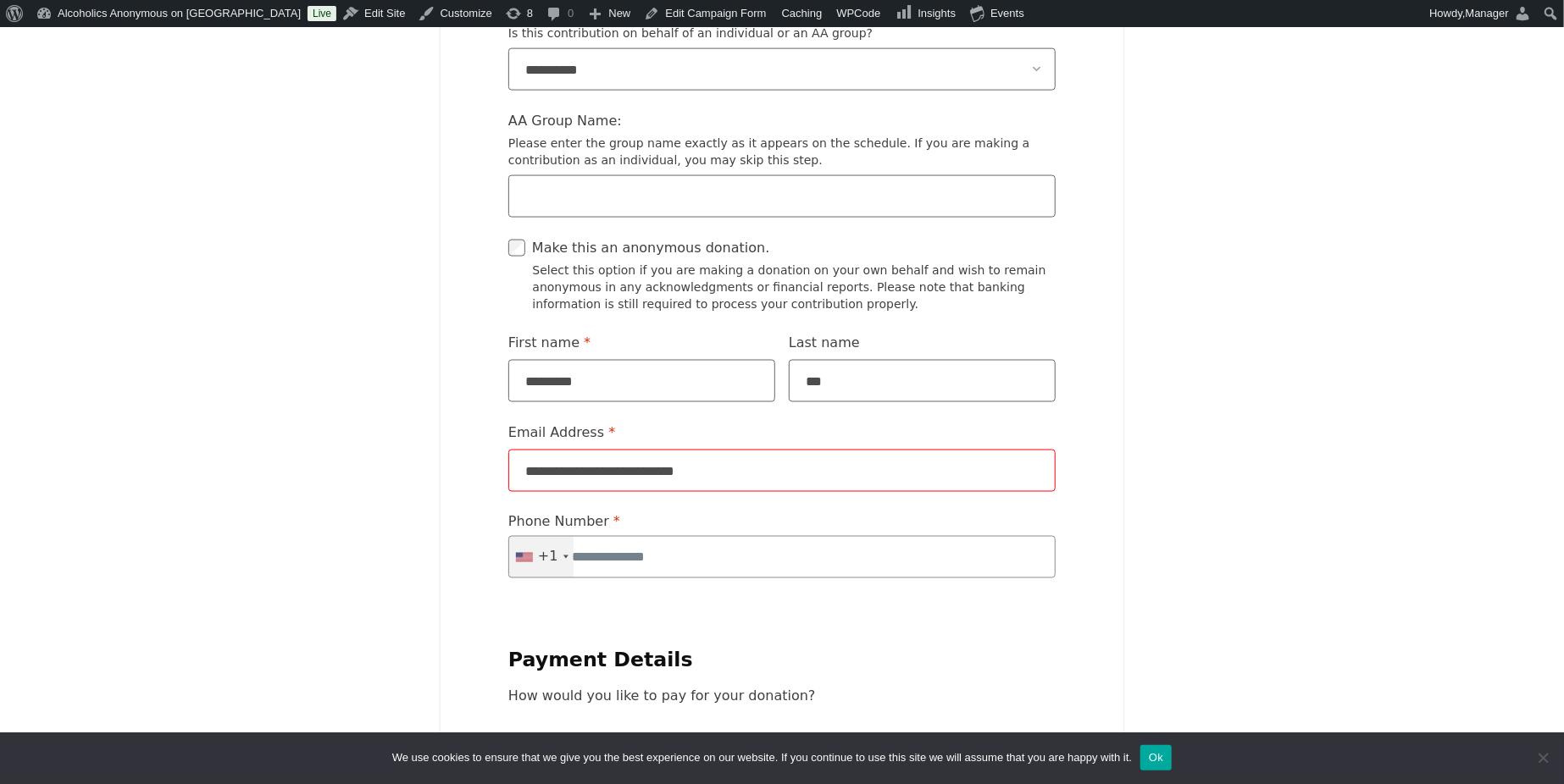
scroll to position [1499, 0]
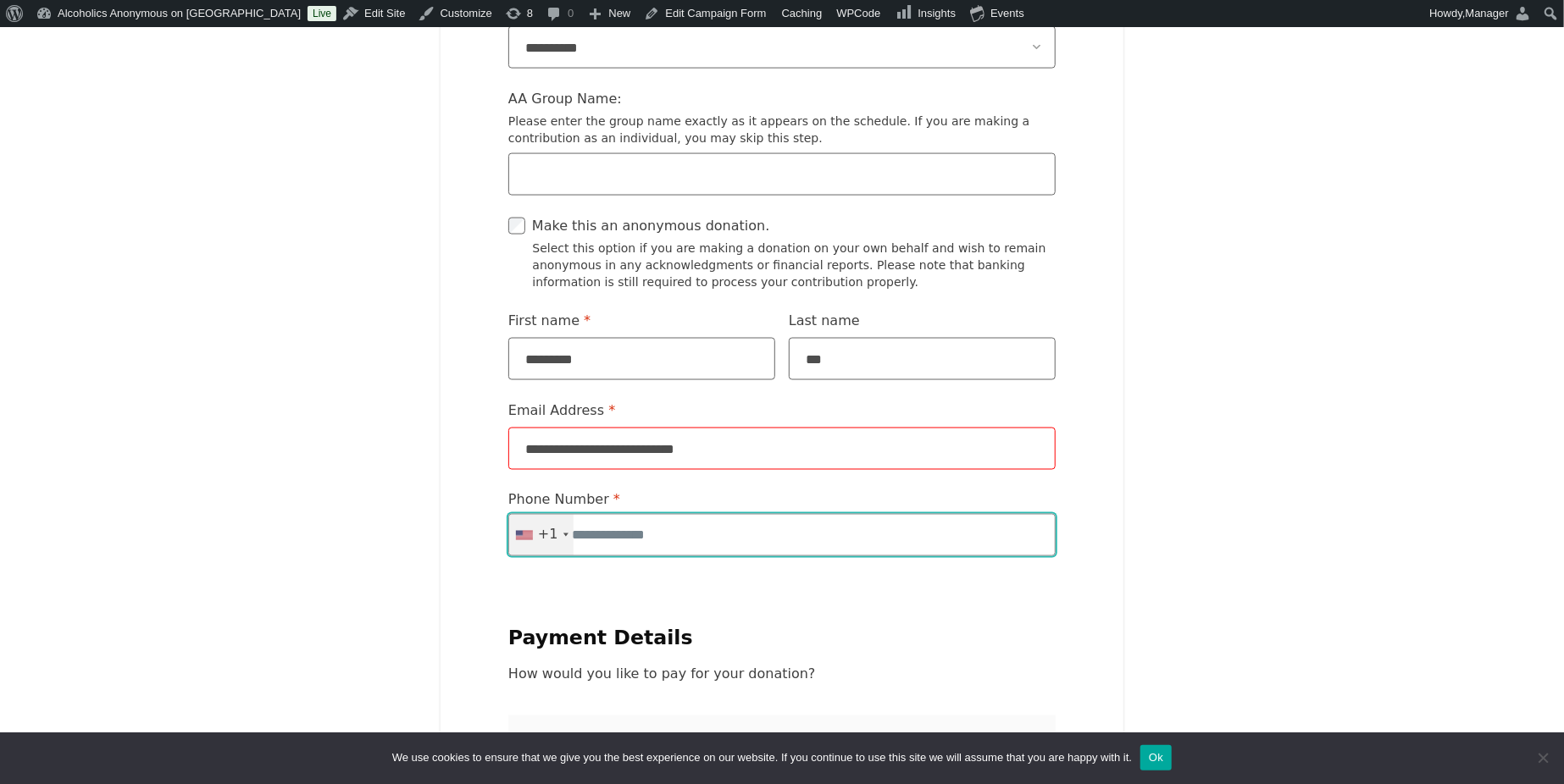
click at [752, 514] on input "Phone Number * United States +1 +1 244 results found Afghanistan +93 Albania +3…" at bounding box center [782, 535] width 547 height 43
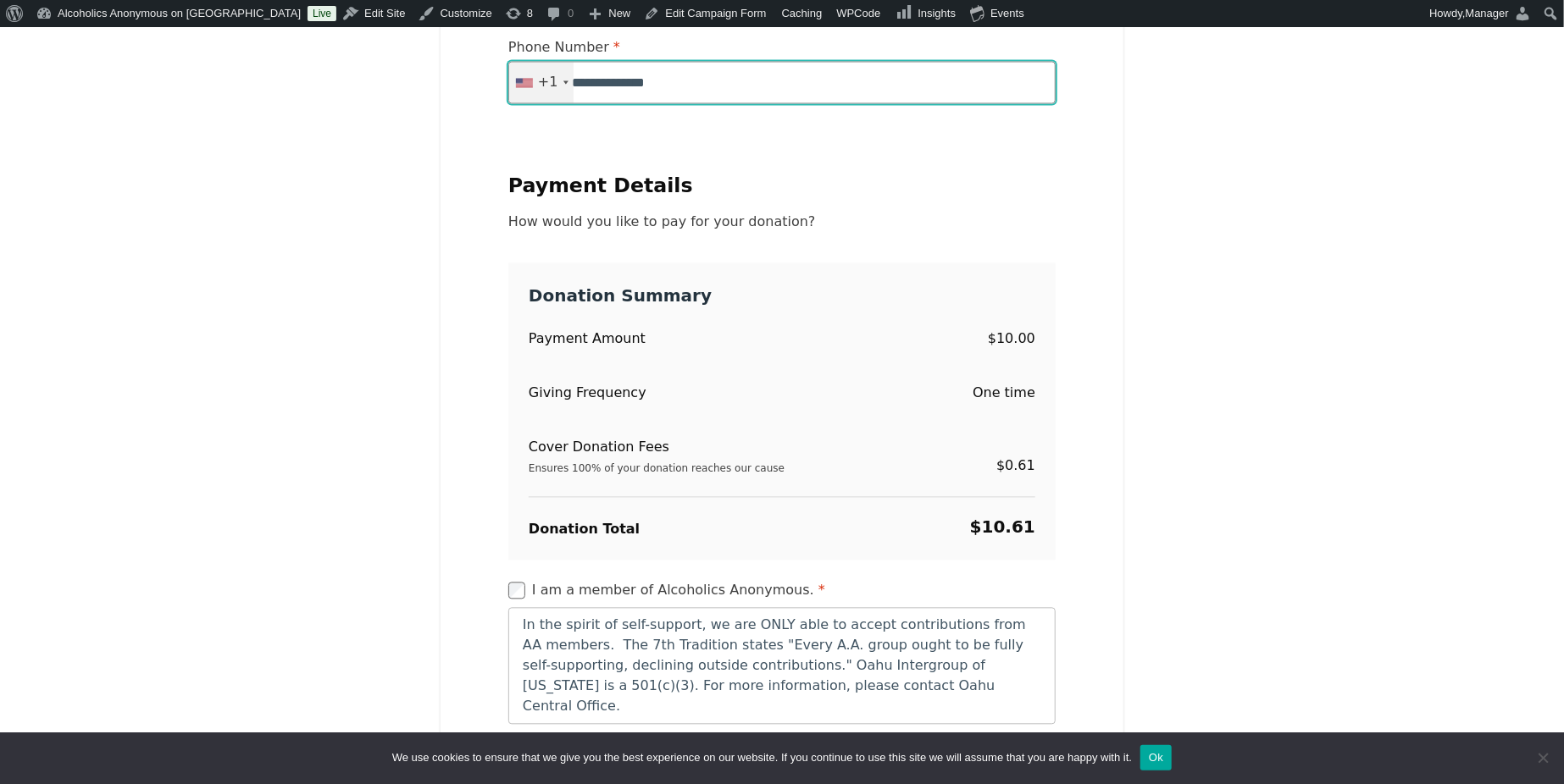
scroll to position [2064, 0]
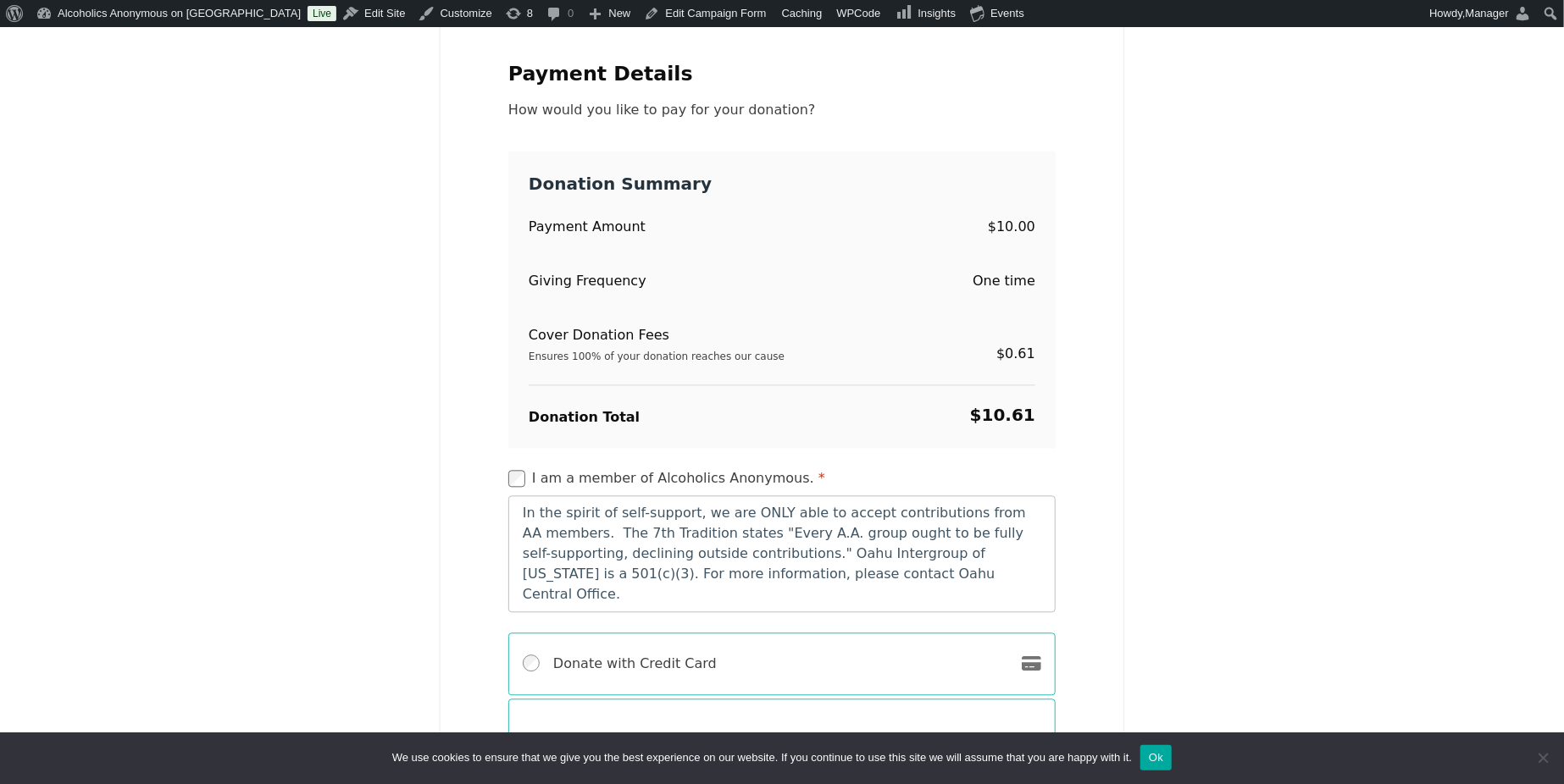
type input "**********"
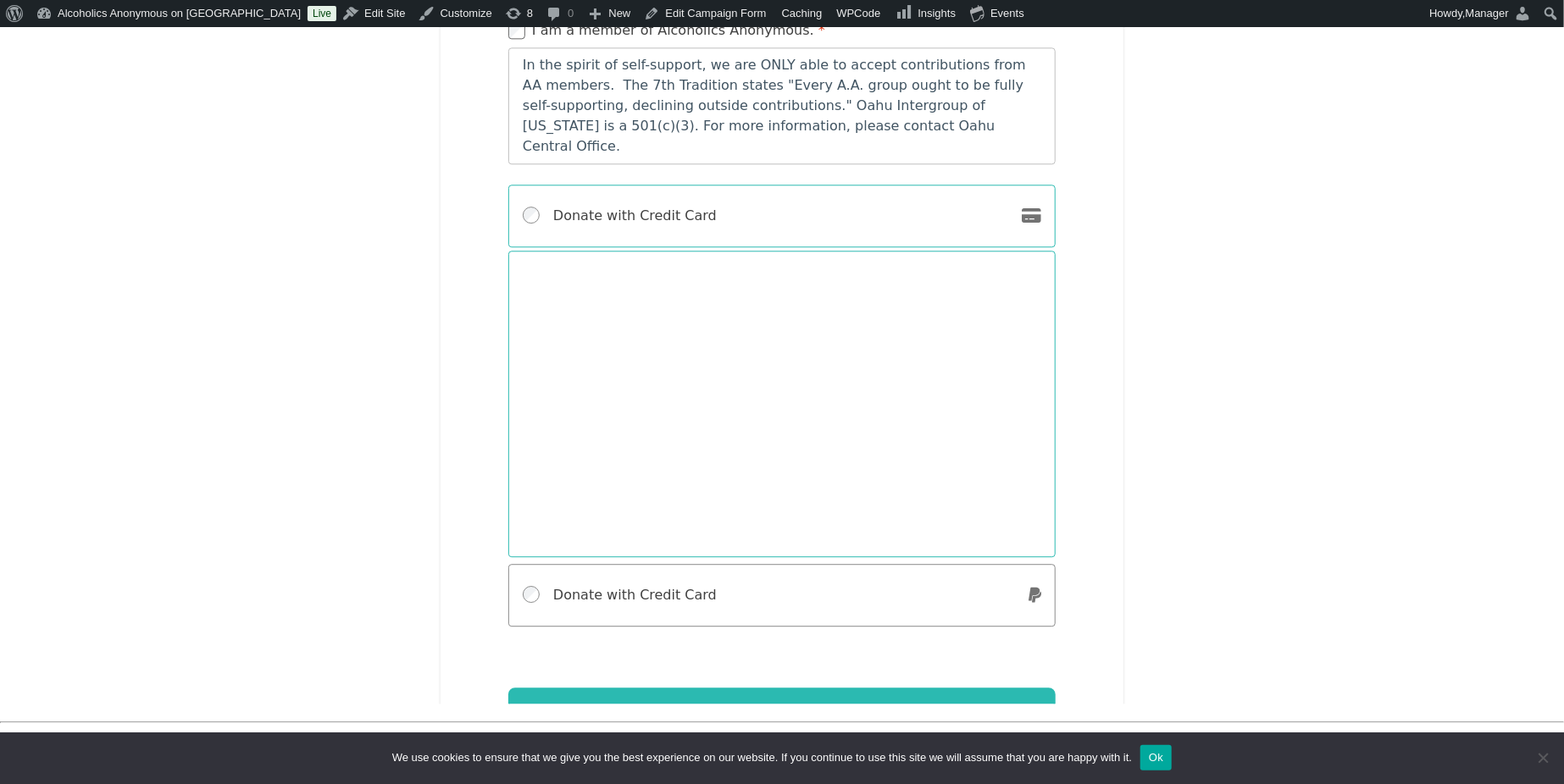
scroll to position [2516, 0]
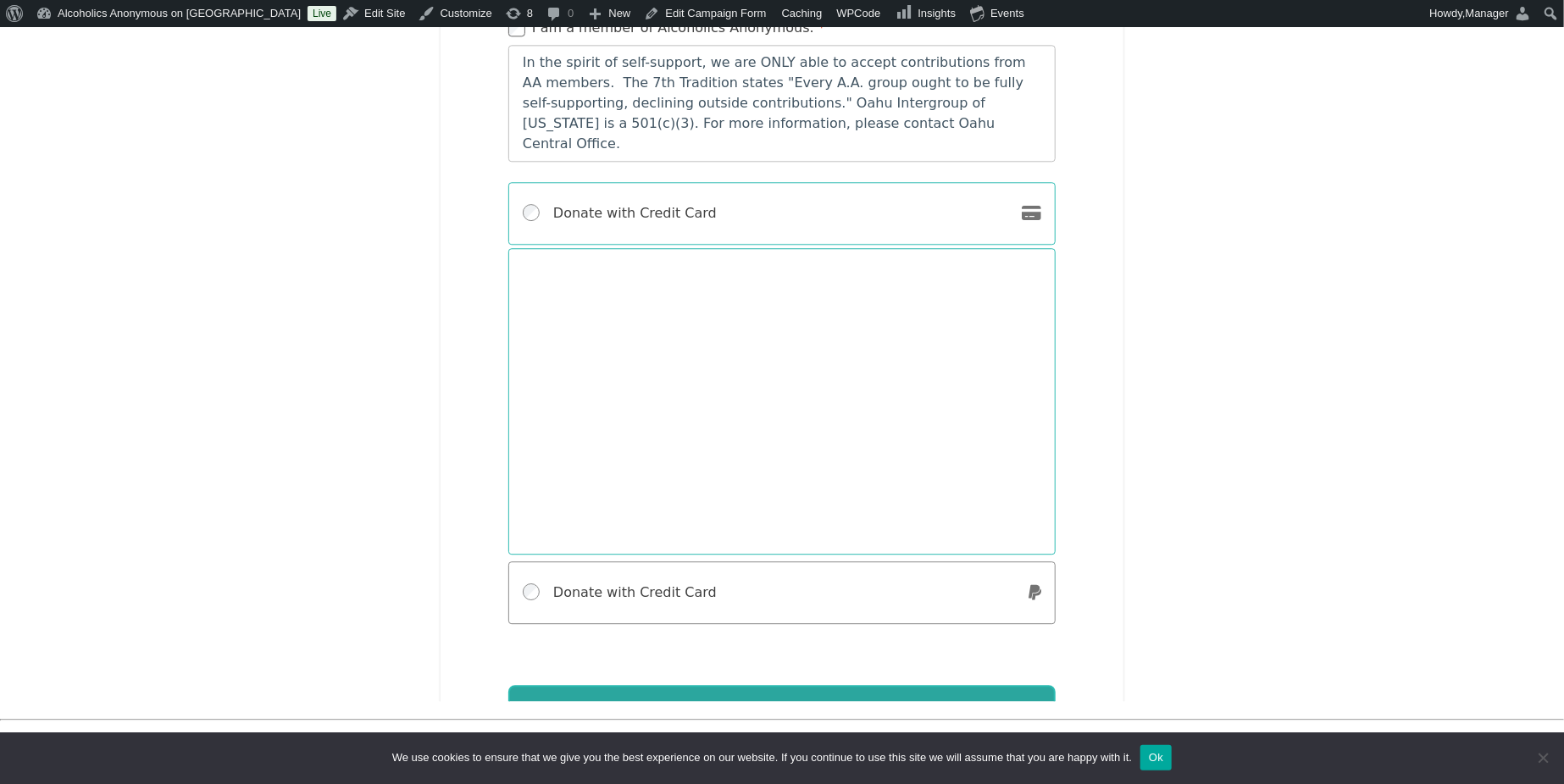
click at [849, 686] on button "Contribute Now" at bounding box center [782, 712] width 547 height 52
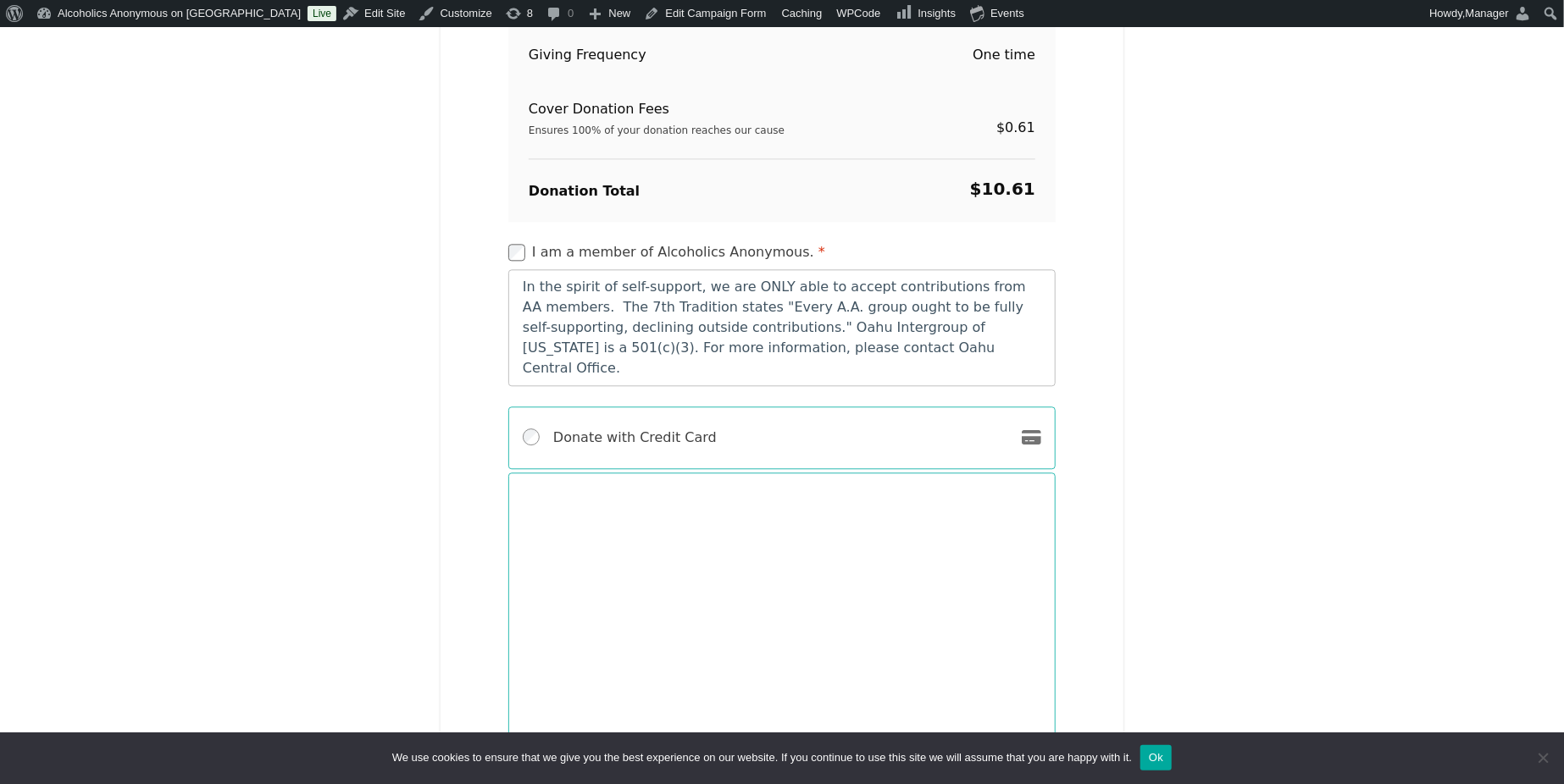
scroll to position [2590, 0]
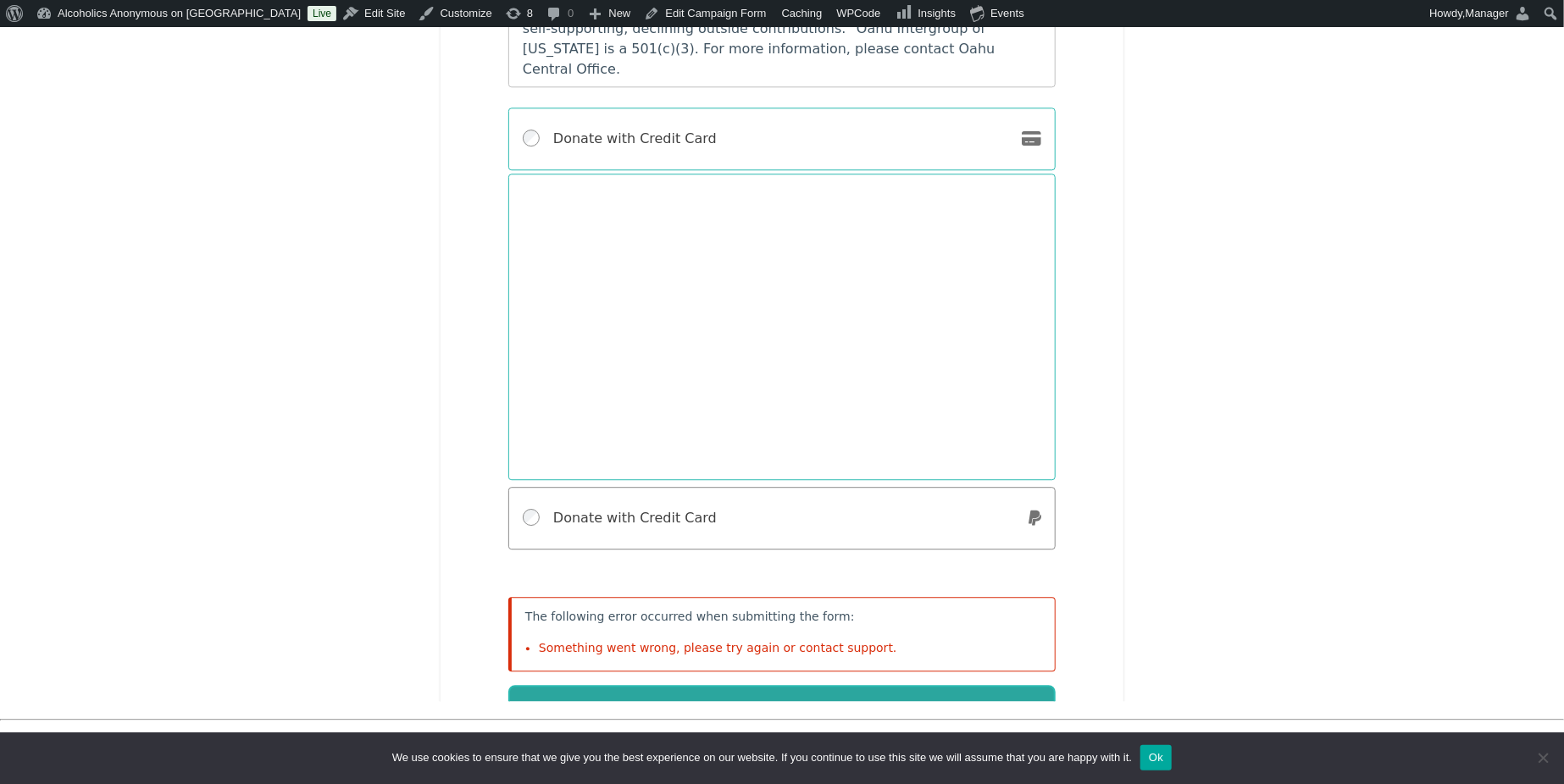
drag, startPoint x: 795, startPoint y: 622, endPoint x: 803, endPoint y: 534, distance: 88.4
click at [794, 686] on button "Contribute Now" at bounding box center [782, 712] width 547 height 52
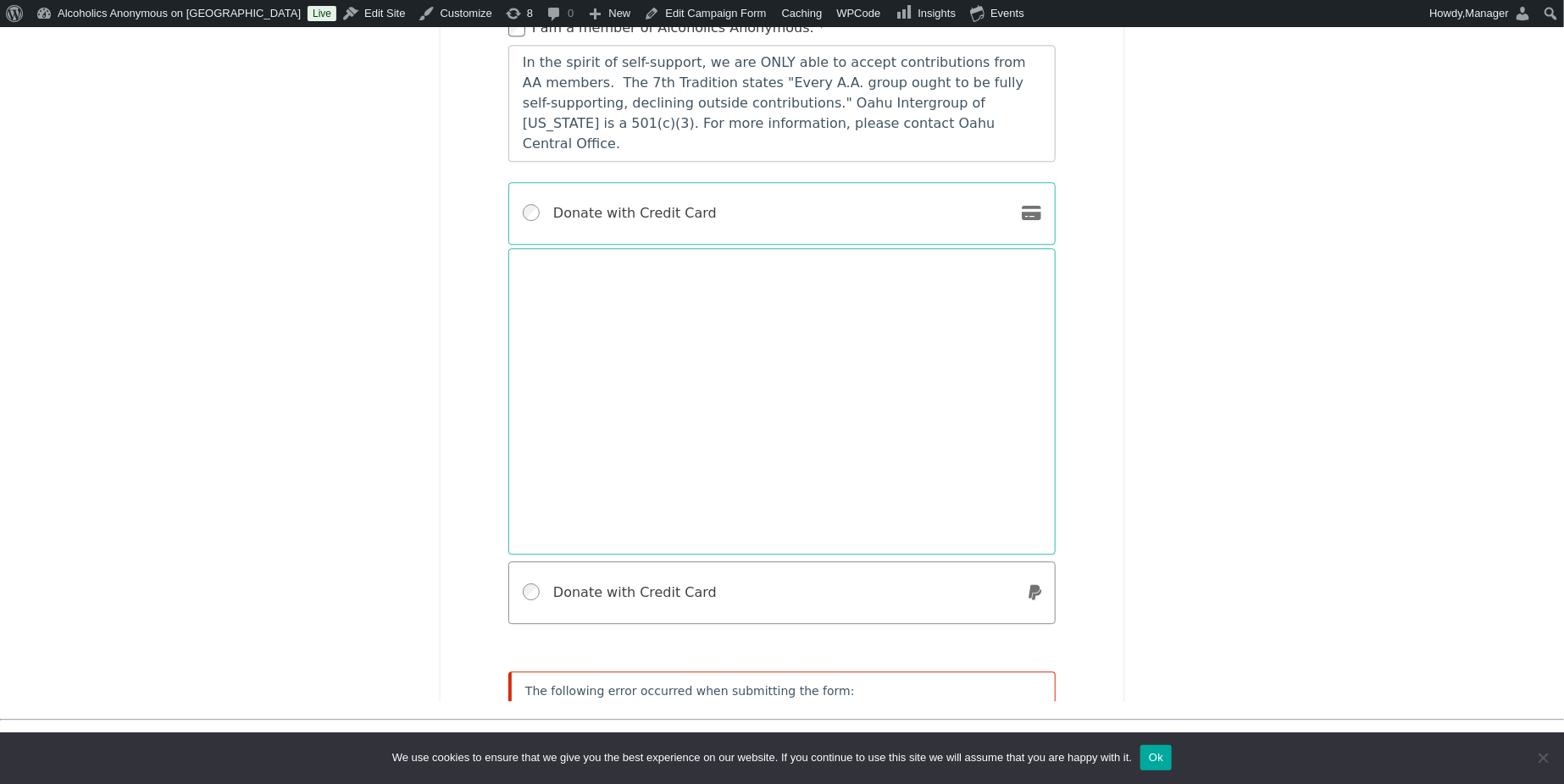
scroll to position [2516, 0]
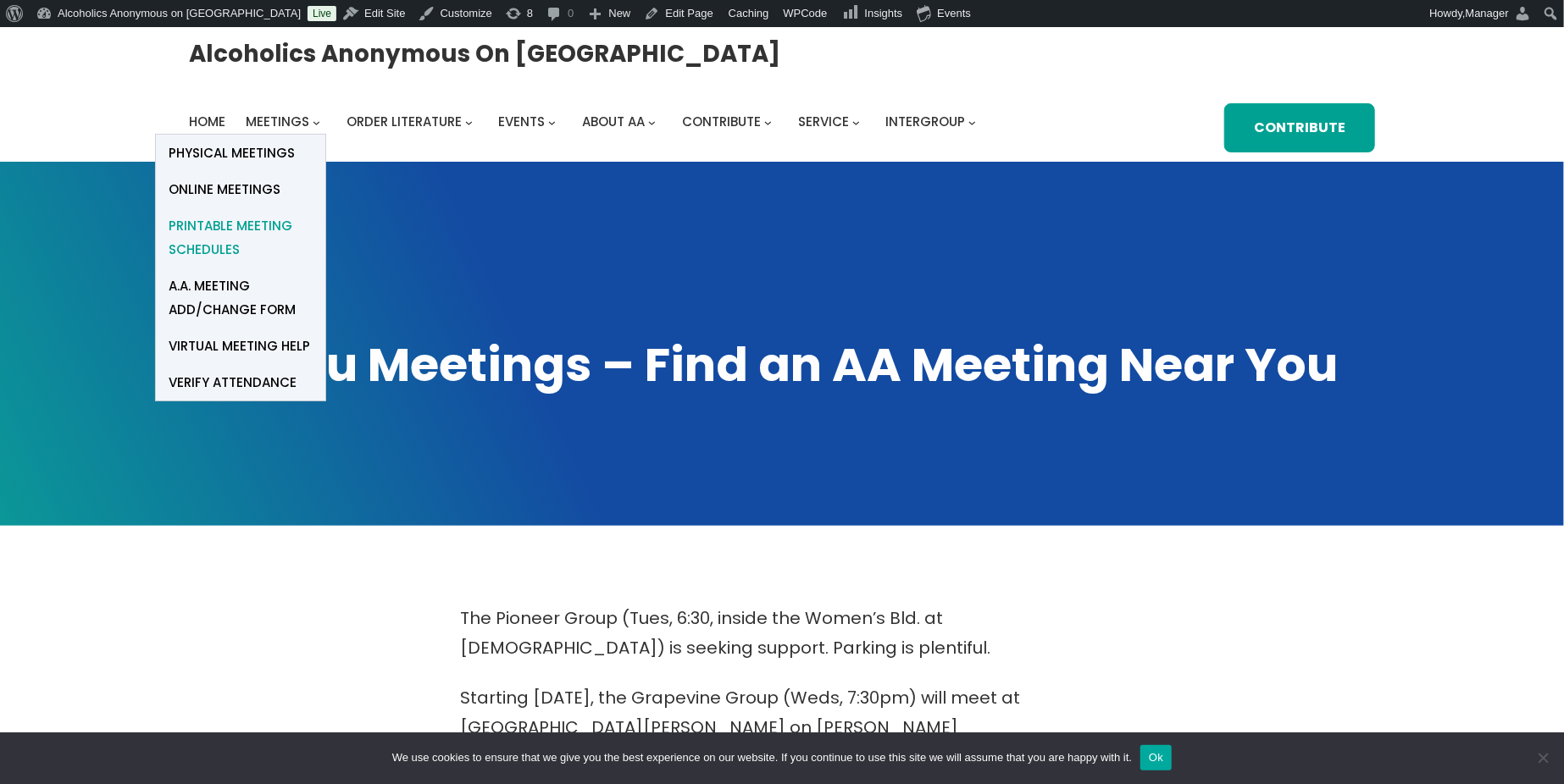
click at [211, 238] on span "Printable Meeting Schedules" at bounding box center [240, 238] width 144 height 48
click at [248, 225] on span "Printable Meeting Schedules" at bounding box center [240, 238] width 144 height 48
click at [247, 225] on span "Printable Meeting Schedules" at bounding box center [240, 238] width 144 height 48
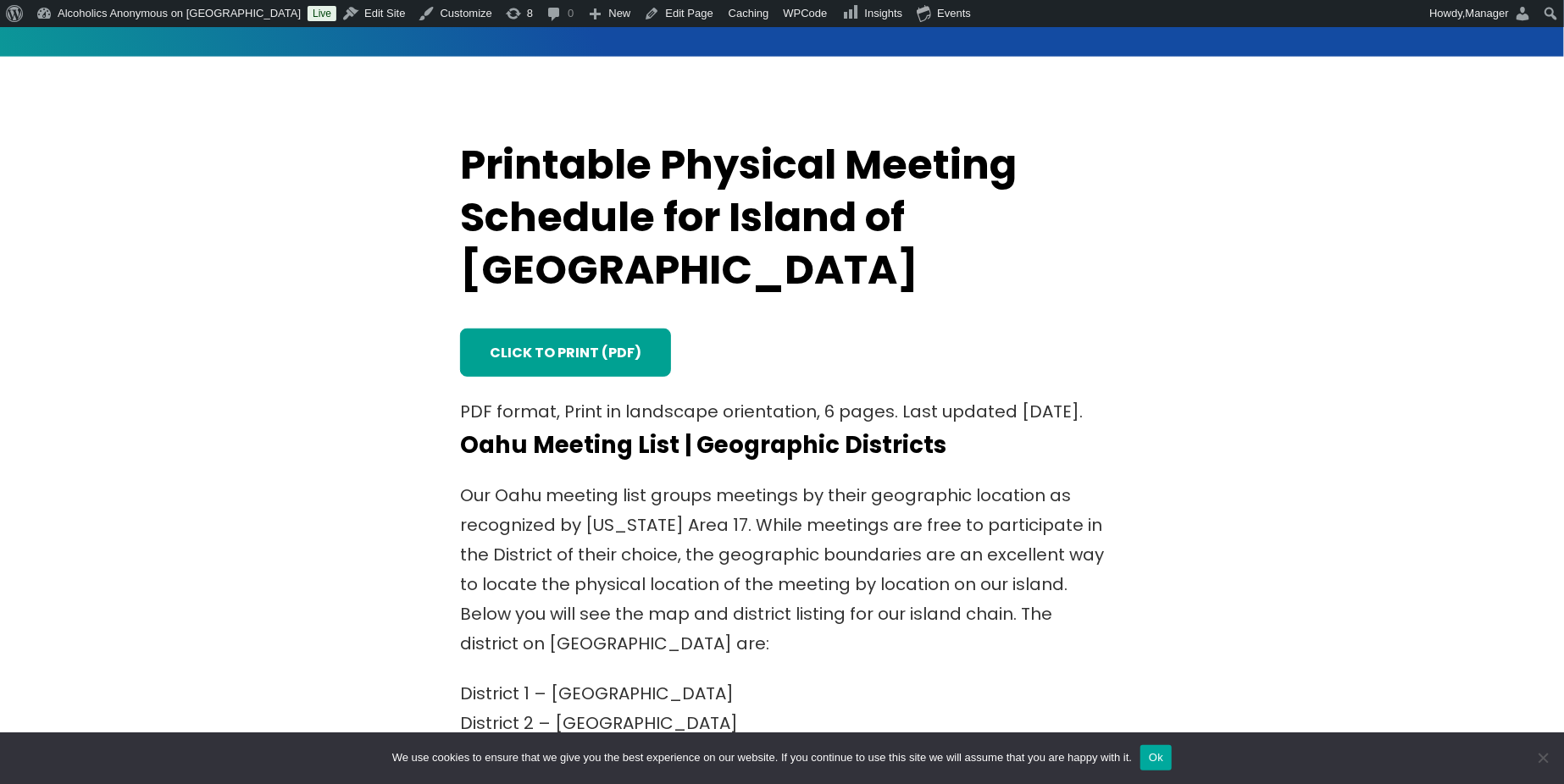
scroll to position [678, 0]
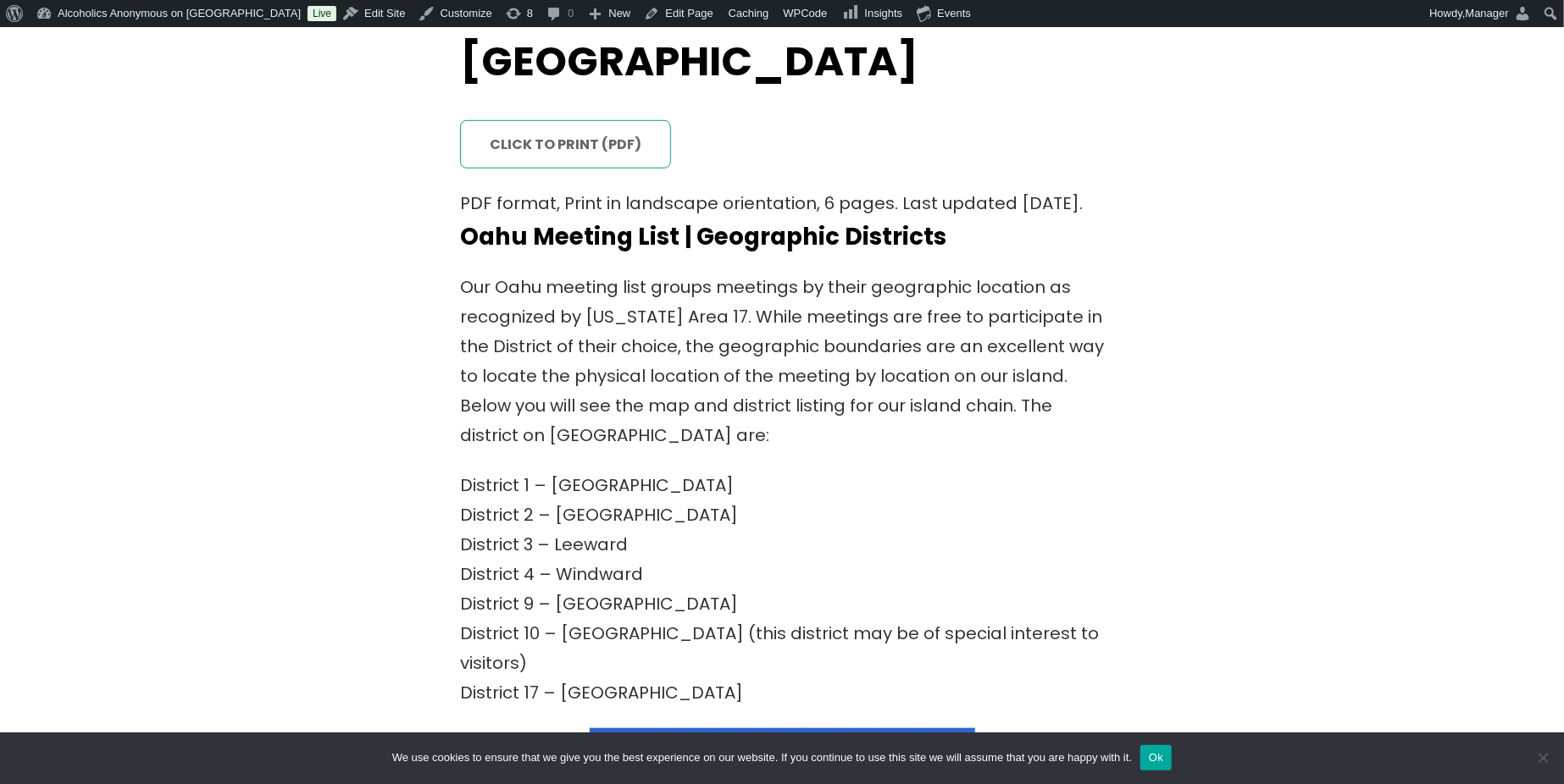
click at [522, 120] on link "click to print (PDF)" at bounding box center [566, 144] width 211 height 49
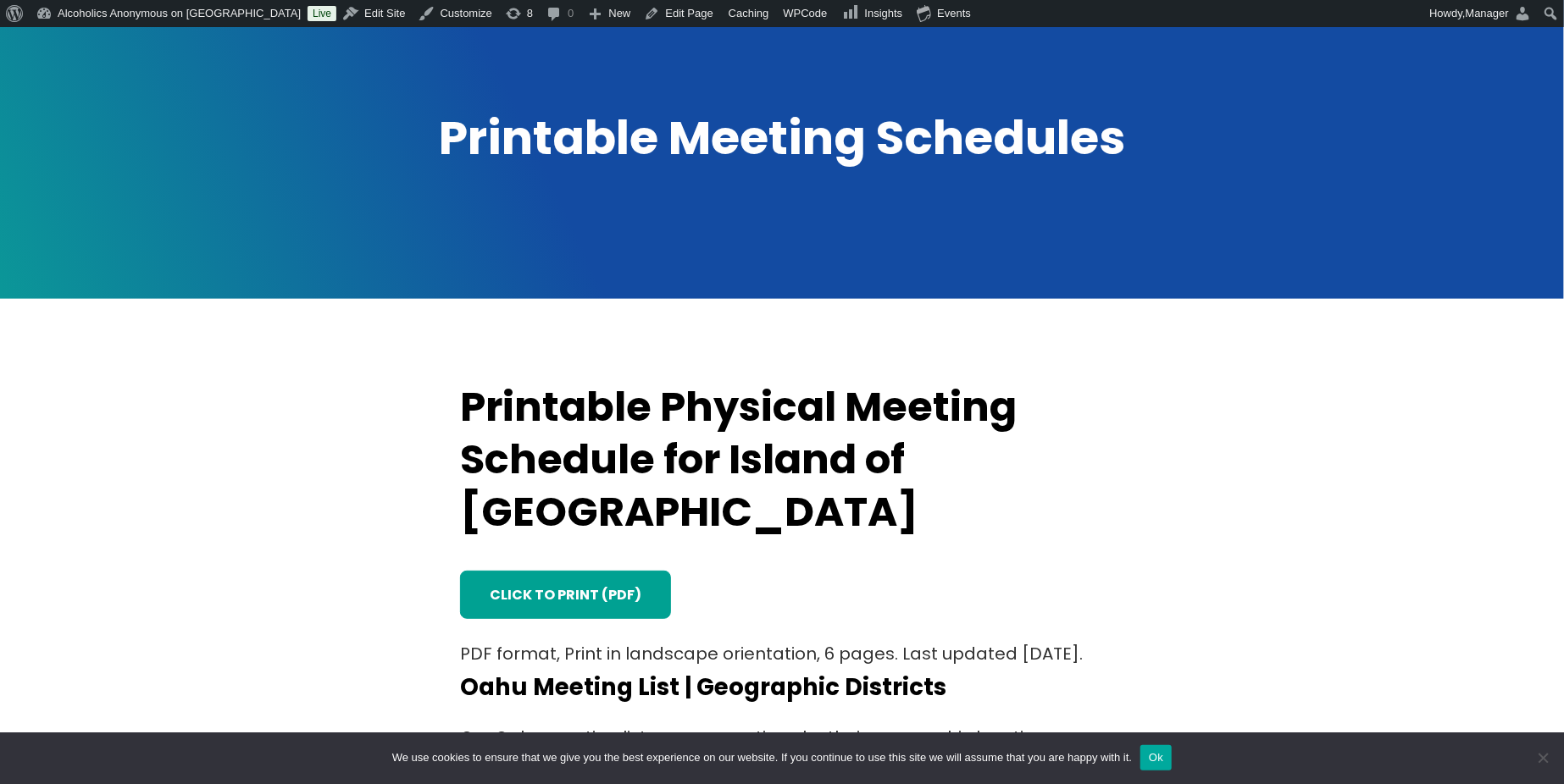
scroll to position [225, 0]
